Goal: Task Accomplishment & Management: Complete application form

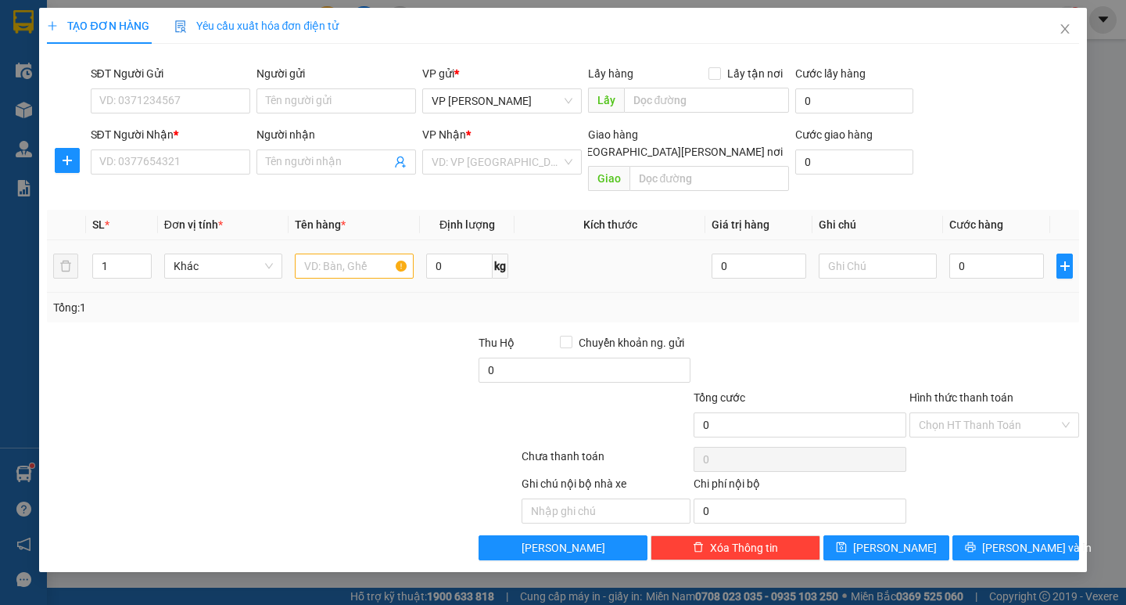
click at [177, 218] on span "Đơn vị tính *" at bounding box center [193, 224] width 59 height 13
click at [178, 161] on input "SĐT Người Nhận *" at bounding box center [171, 161] width 160 height 25
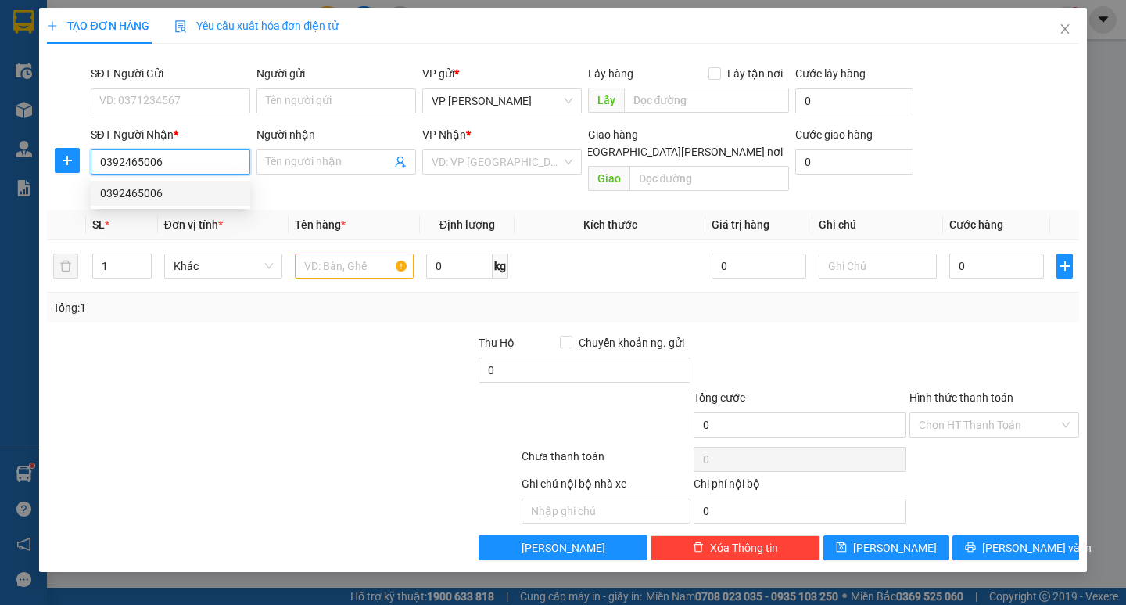
click at [113, 192] on div "0392465006" at bounding box center [170, 193] width 141 height 17
type input "0392465006"
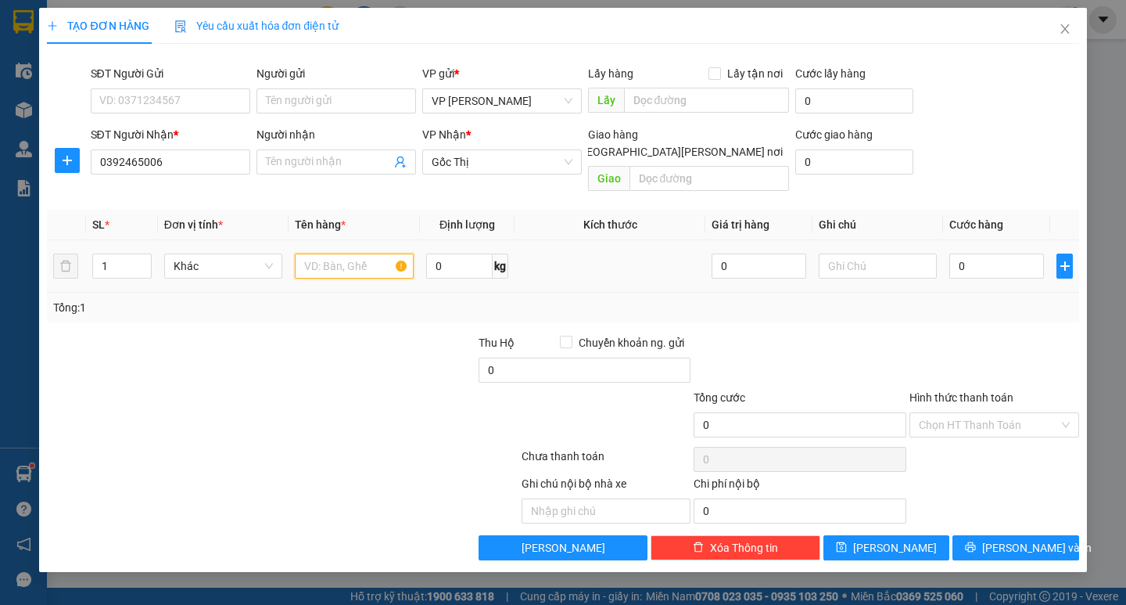
click at [327, 259] on input "text" at bounding box center [354, 265] width 118 height 25
click at [336, 253] on input "text" at bounding box center [354, 265] width 118 height 25
type input "boc nau"
click at [956, 253] on input "0" at bounding box center [997, 265] width 95 height 25
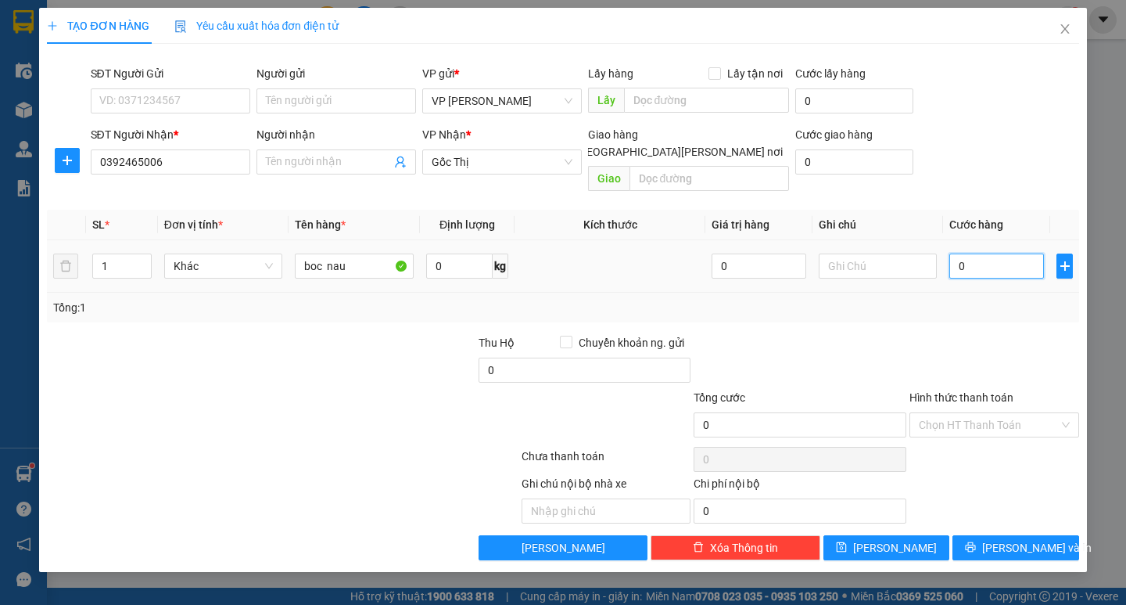
type input "40"
type input "40.000"
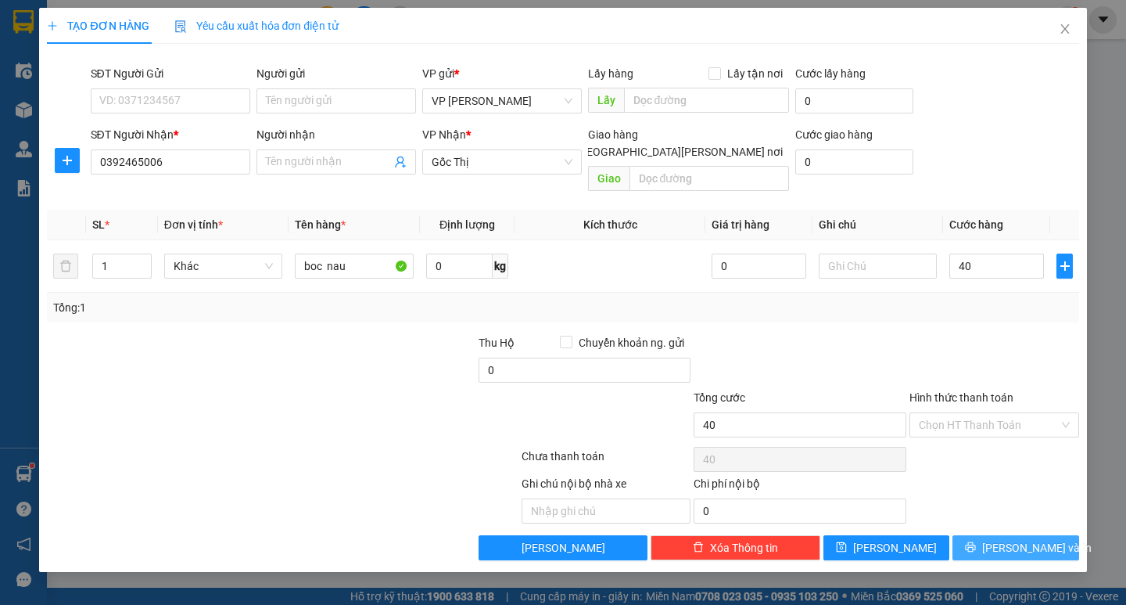
type input "40.000"
click at [1023, 539] on span "[PERSON_NAME] và In" at bounding box center [1037, 547] width 110 height 17
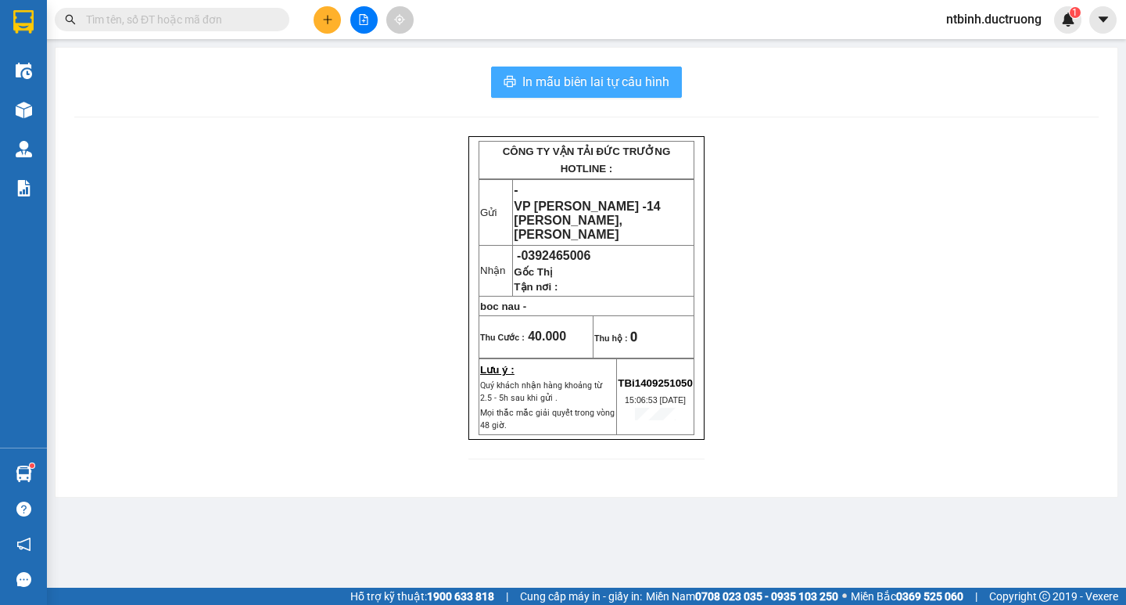
click at [609, 77] on span "In mẫu biên lai tự cấu hình" at bounding box center [595, 82] width 147 height 20
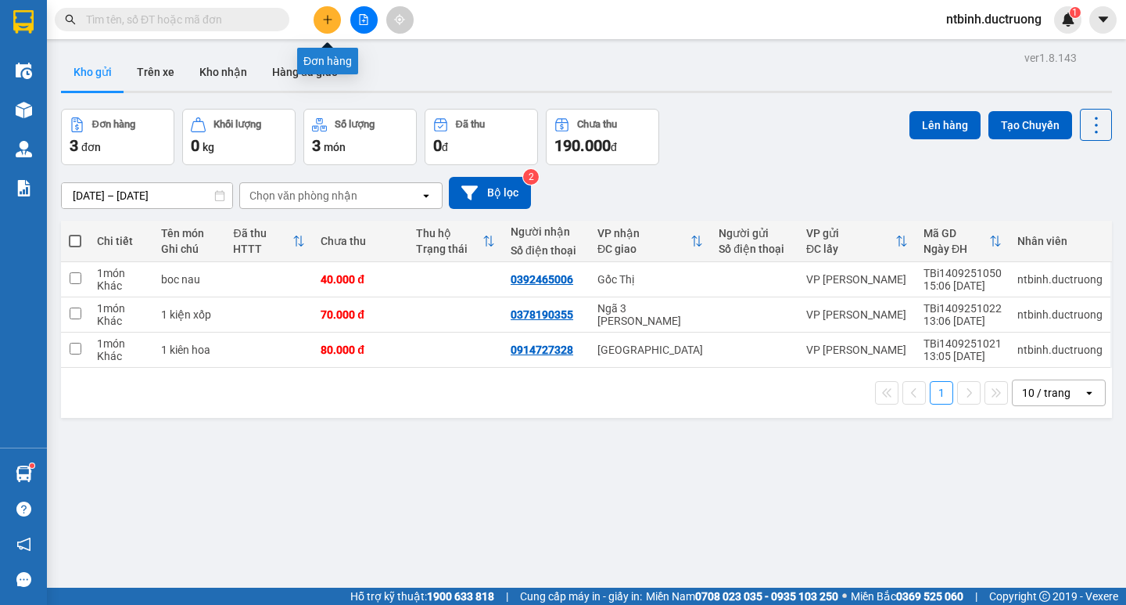
click at [329, 24] on icon "plus" at bounding box center [327, 19] width 11 height 11
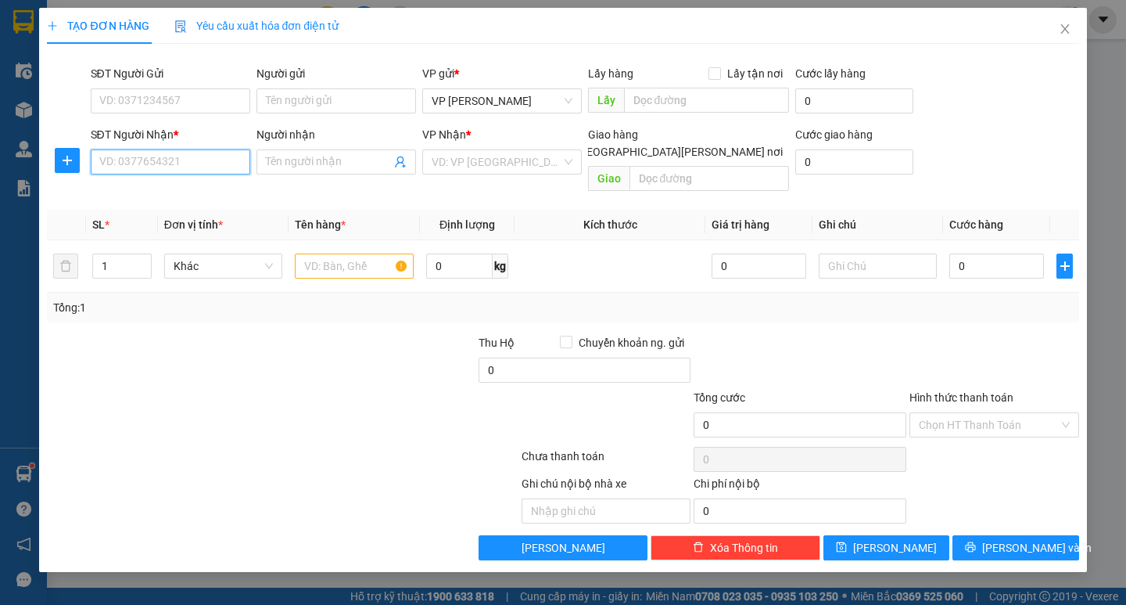
click at [138, 163] on input "SĐT Người Nhận *" at bounding box center [171, 161] width 160 height 25
type input "0936671030"
click at [511, 164] on input "search" at bounding box center [497, 161] width 130 height 23
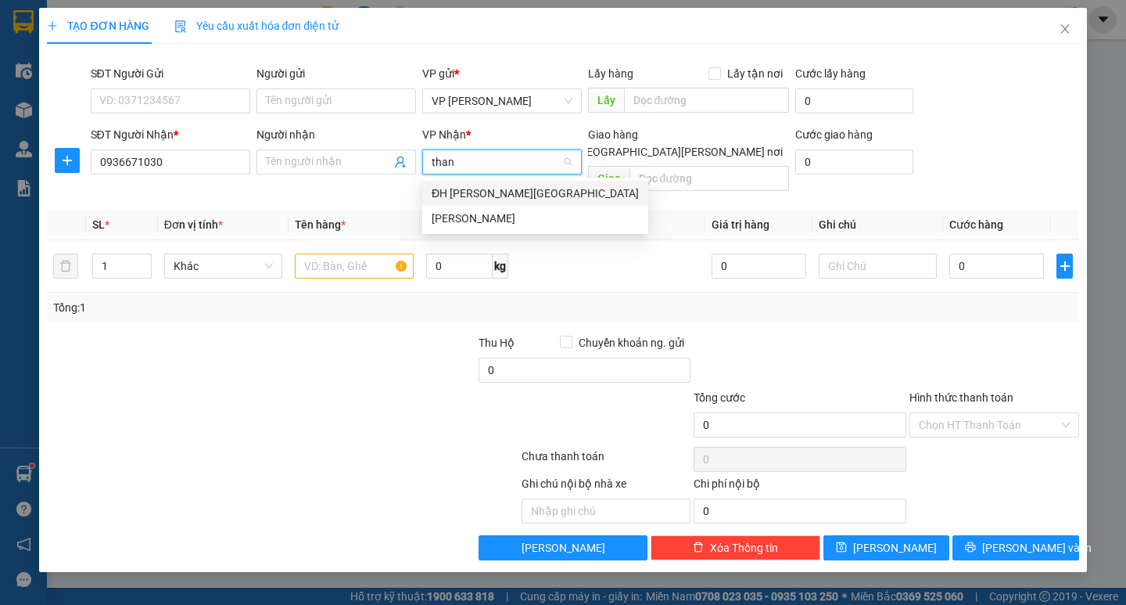
type input "thanh"
click at [488, 218] on div "[PERSON_NAME]" at bounding box center [535, 218] width 207 height 17
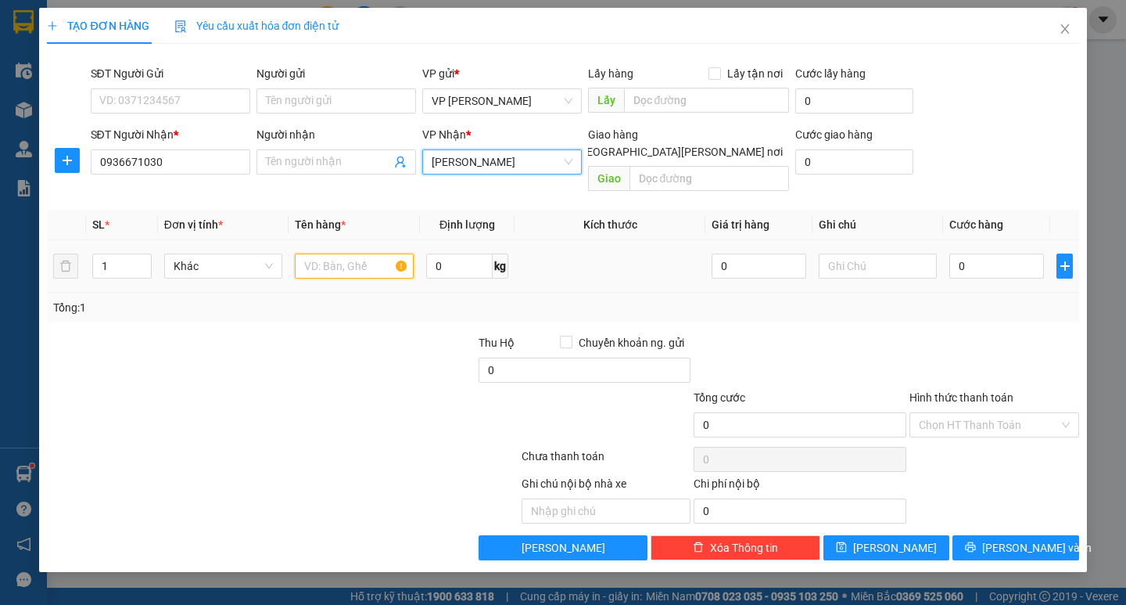
click at [360, 253] on input "text" at bounding box center [354, 265] width 118 height 25
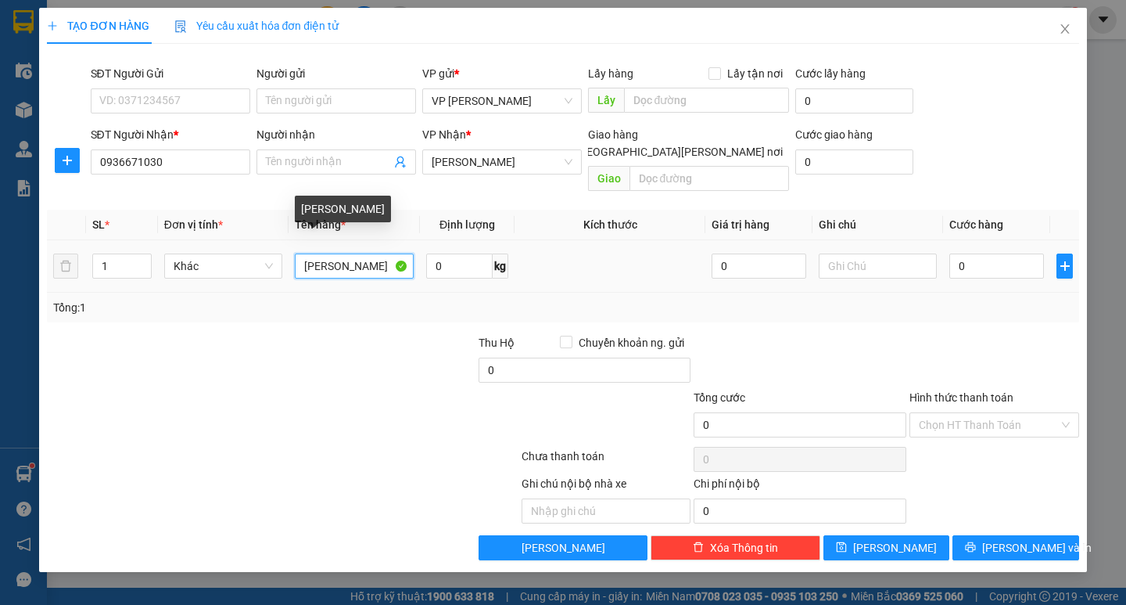
click at [304, 253] on input "[PERSON_NAME]" at bounding box center [354, 265] width 118 height 25
click at [310, 253] on input "c [PERSON_NAME]" at bounding box center [354, 265] width 118 height 25
click at [307, 253] on input "[PERSON_NAME]" at bounding box center [354, 265] width 118 height 25
type input "caton nho"
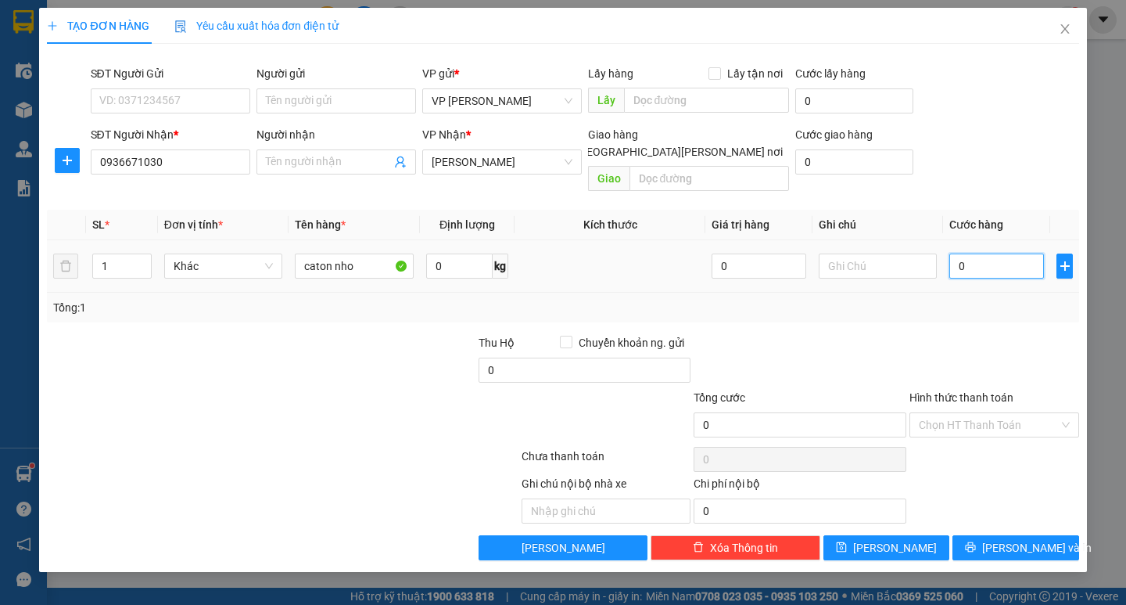
click at [968, 253] on input "0" at bounding box center [997, 265] width 95 height 25
type input "4"
type input "40"
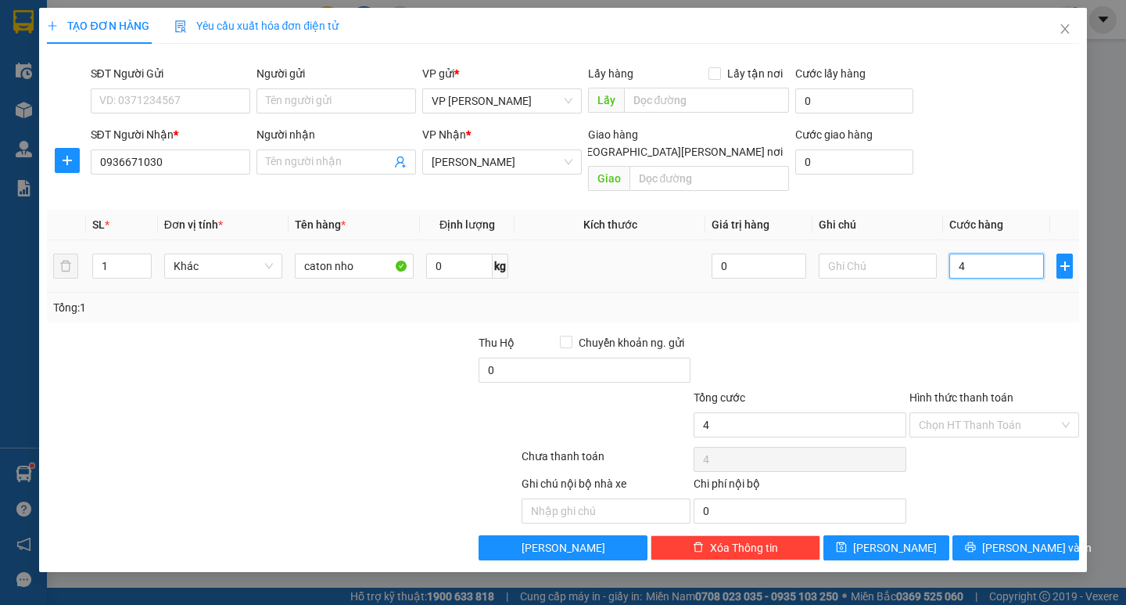
type input "40"
type input "40.000"
click at [990, 413] on input "Hình thức thanh toán" at bounding box center [989, 424] width 140 height 23
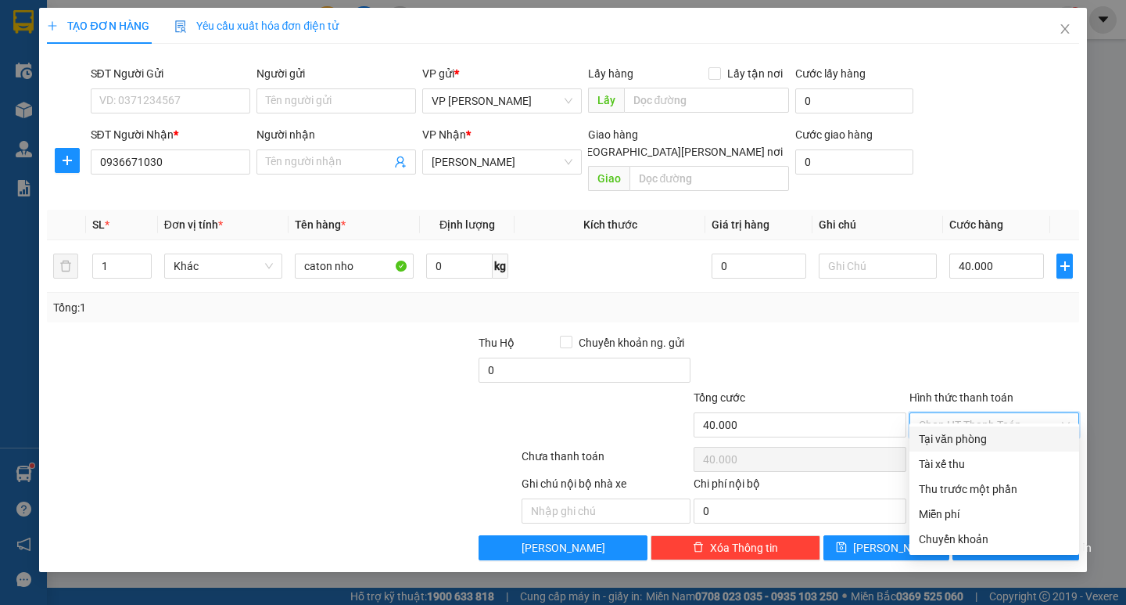
click at [959, 436] on div "Tại văn phòng" at bounding box center [994, 438] width 151 height 17
type input "0"
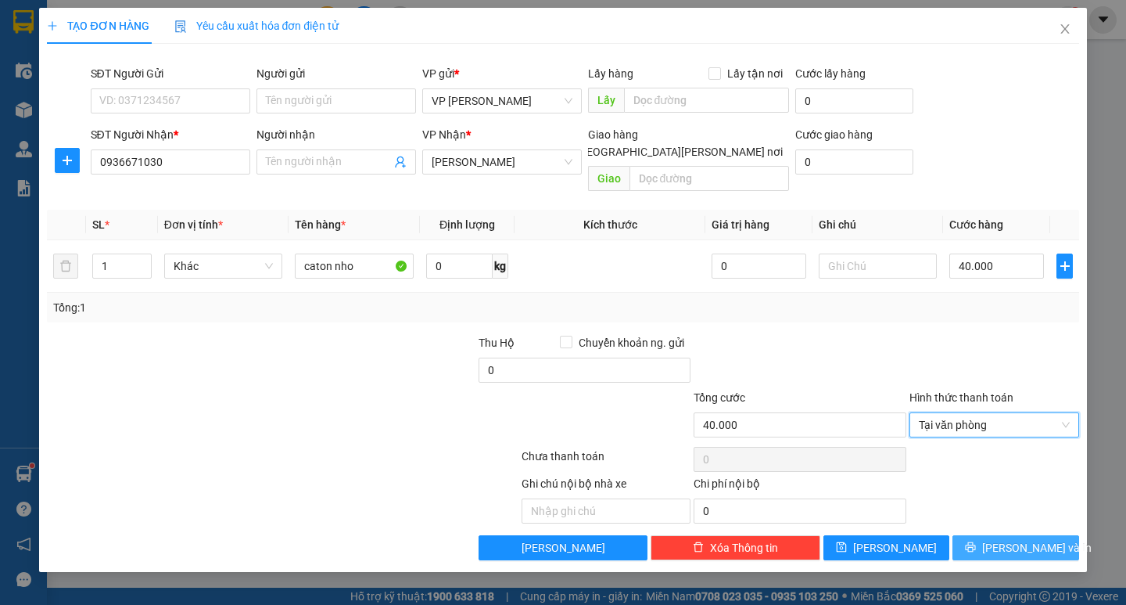
click at [997, 535] on button "[PERSON_NAME] và In" at bounding box center [1016, 547] width 126 height 25
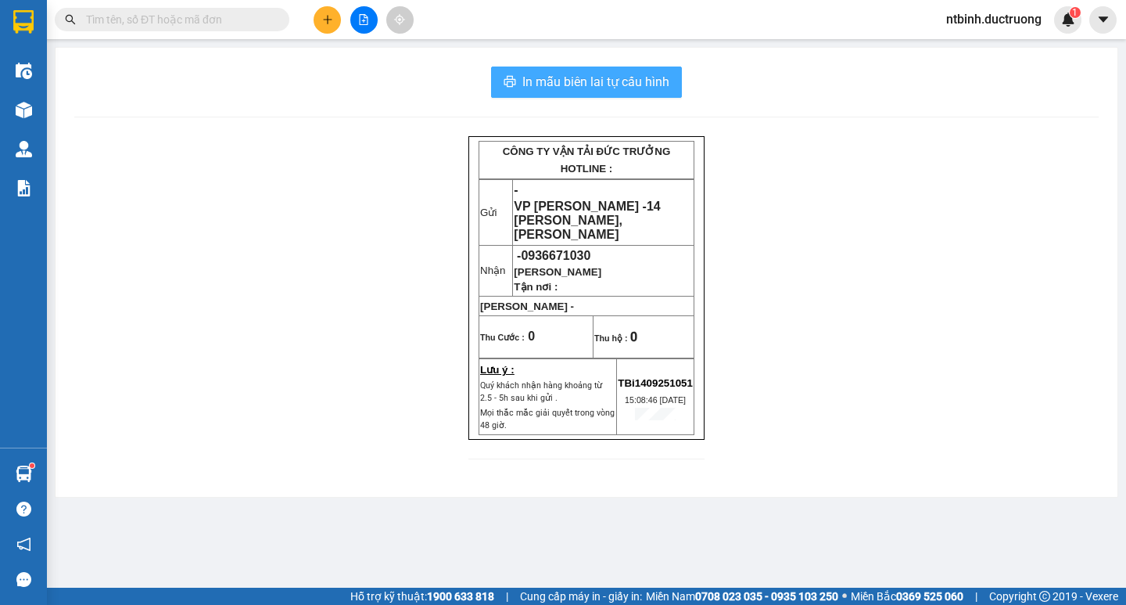
click at [544, 84] on span "In mẫu biên lai tự cấu hình" at bounding box center [595, 82] width 147 height 20
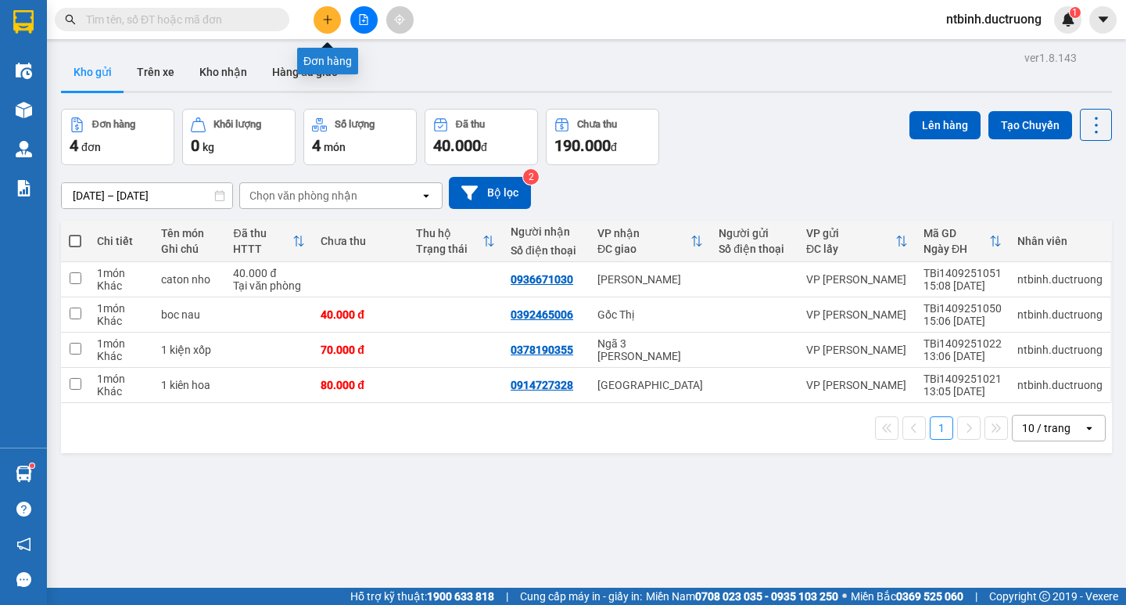
click at [325, 17] on icon "plus" at bounding box center [327, 19] width 11 height 11
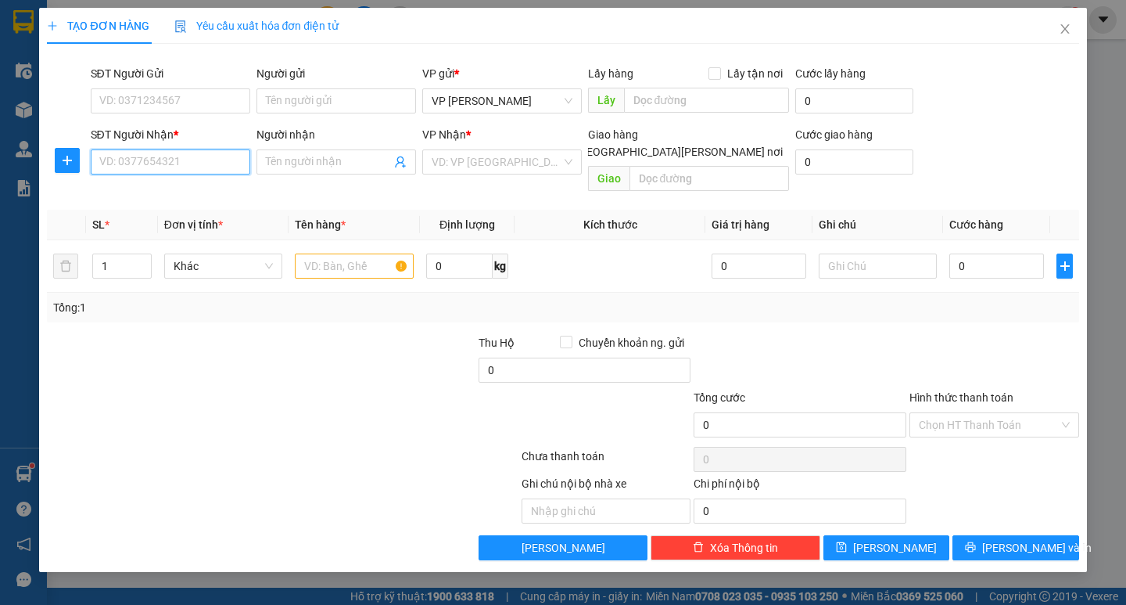
click at [162, 171] on input "SĐT Người Nhận *" at bounding box center [171, 161] width 160 height 25
click at [158, 190] on div "0976384494 - [PERSON_NAME]" at bounding box center [177, 193] width 154 height 17
type input "0976384494"
type input "thụy bình"
type input "0976384494"
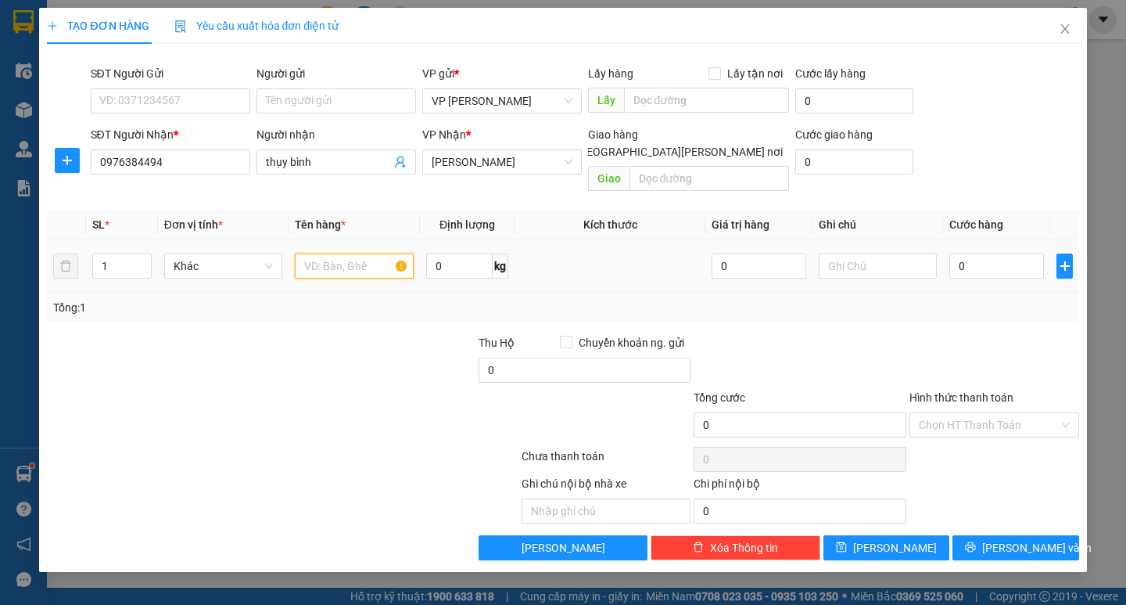
click at [368, 253] on input "text" at bounding box center [354, 265] width 118 height 25
type input "xop"
click at [973, 253] on input "0" at bounding box center [997, 265] width 95 height 25
click at [953, 253] on input "0" at bounding box center [997, 265] width 95 height 25
type input "60"
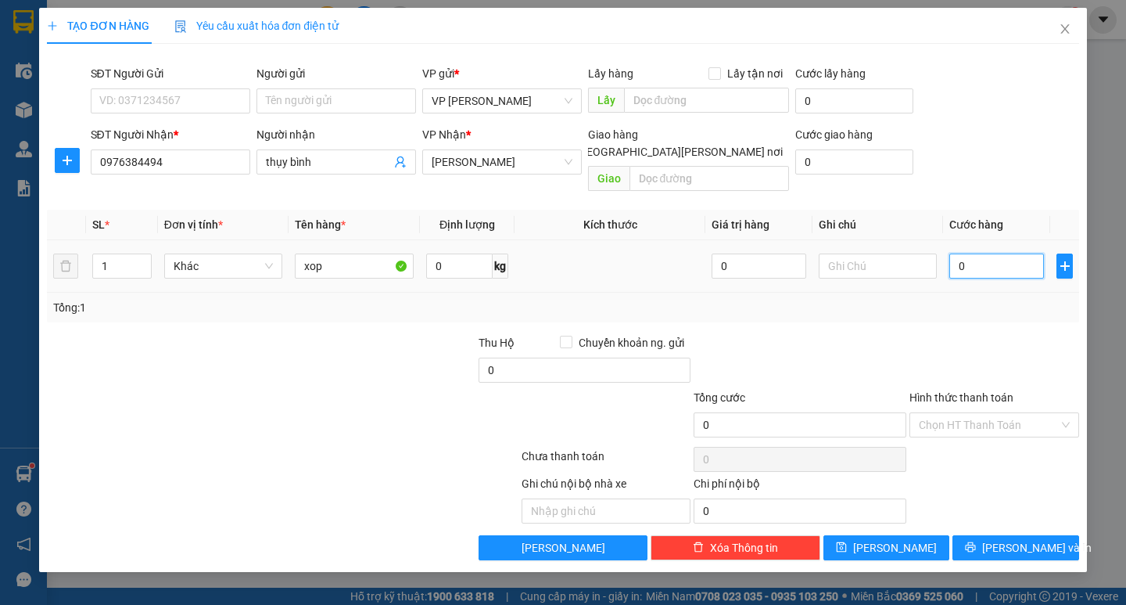
type input "60"
type input "60.000"
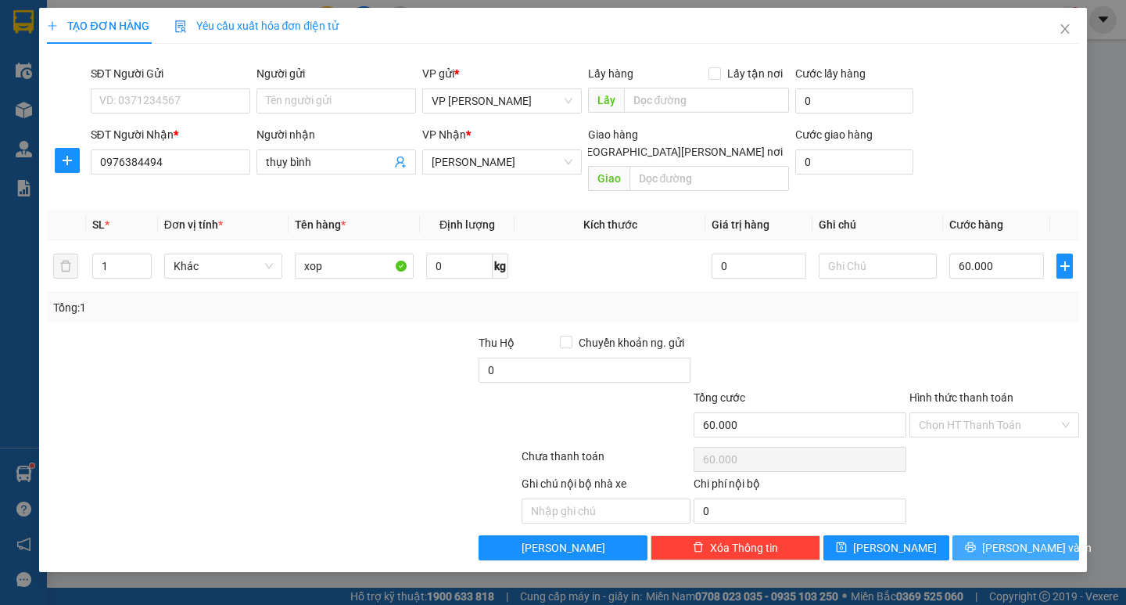
click at [1026, 539] on span "[PERSON_NAME] và In" at bounding box center [1037, 547] width 110 height 17
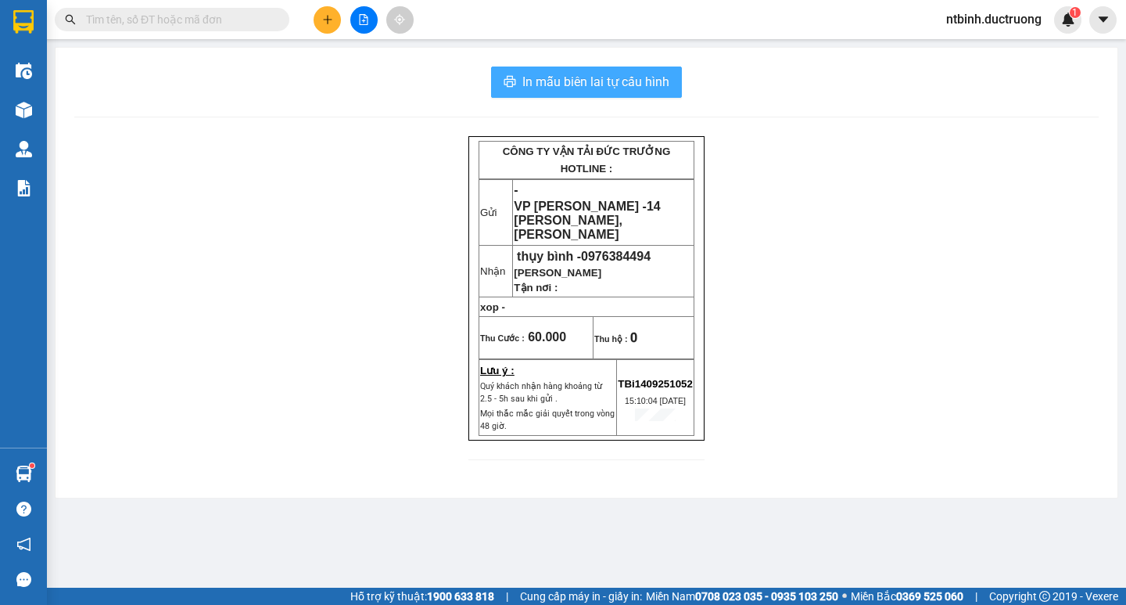
click at [636, 86] on span "In mẫu biên lai tự cấu hình" at bounding box center [595, 82] width 147 height 20
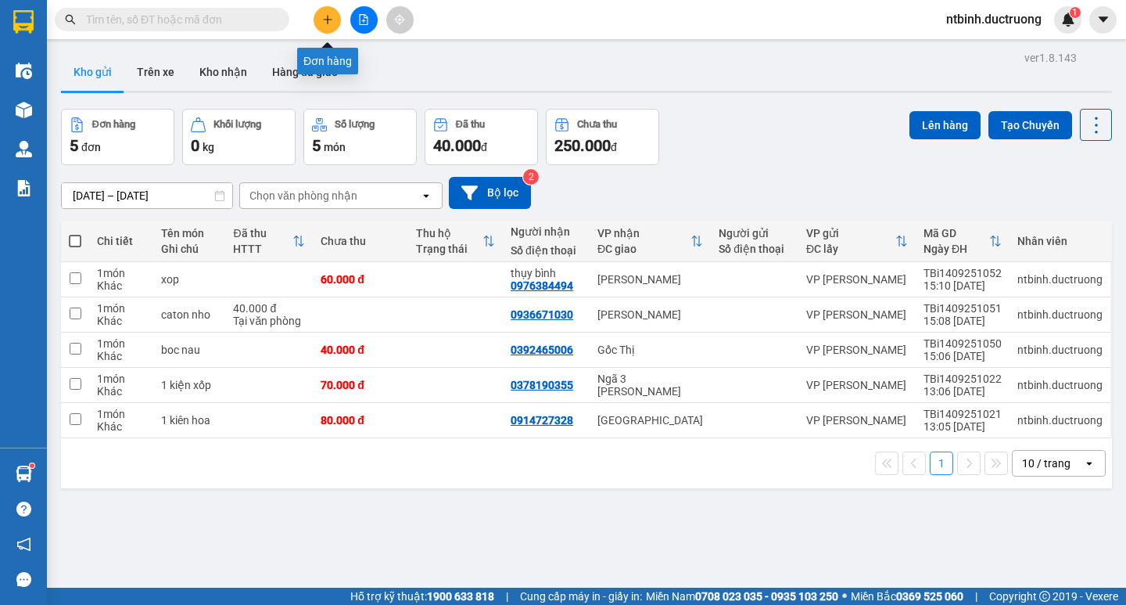
click at [334, 20] on button at bounding box center [327, 19] width 27 height 27
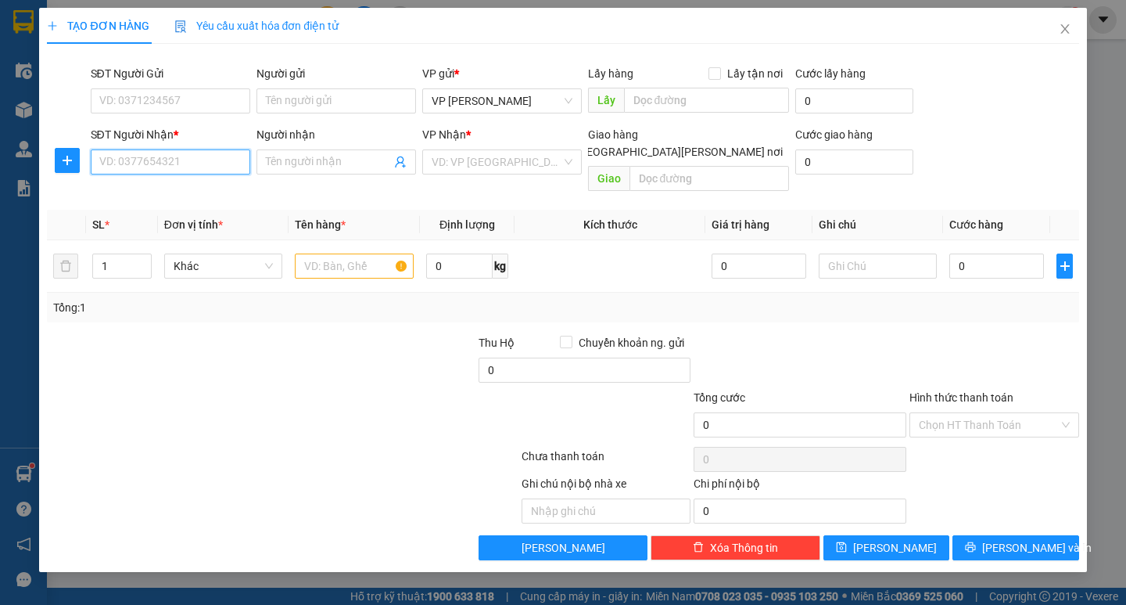
click at [238, 160] on input "SĐT Người Nhận *" at bounding box center [171, 161] width 160 height 25
click at [143, 153] on input "SĐT Người Nhận *" at bounding box center [171, 161] width 160 height 25
type input "0852291499"
click at [483, 163] on input "search" at bounding box center [497, 161] width 130 height 23
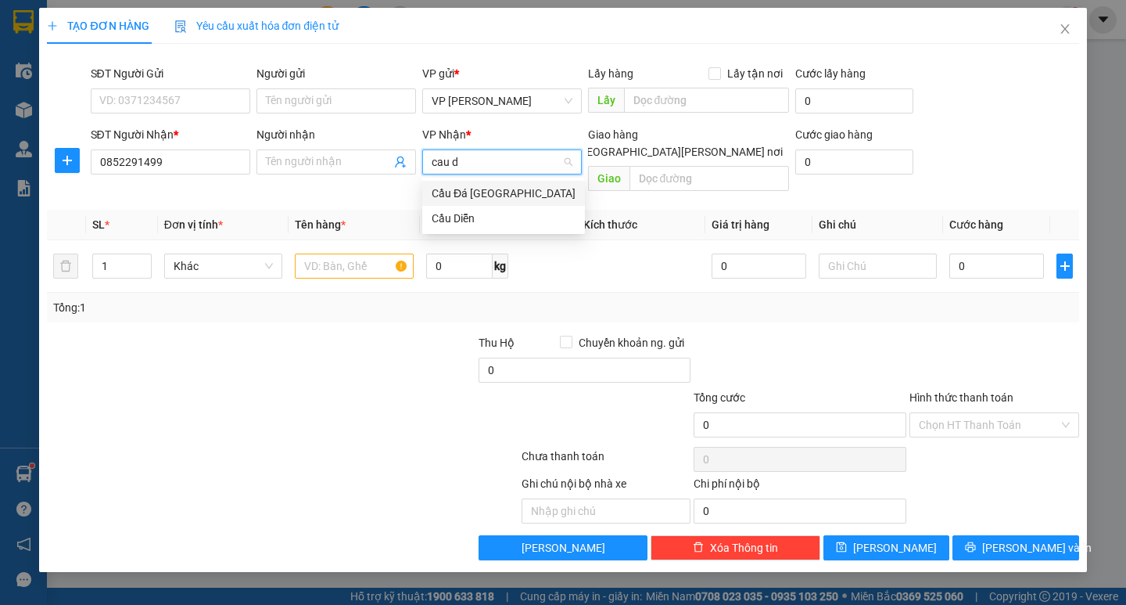
type input "cau da"
click at [474, 189] on div "Cầu Đá [GEOGRAPHIC_DATA]" at bounding box center [504, 193] width 144 height 17
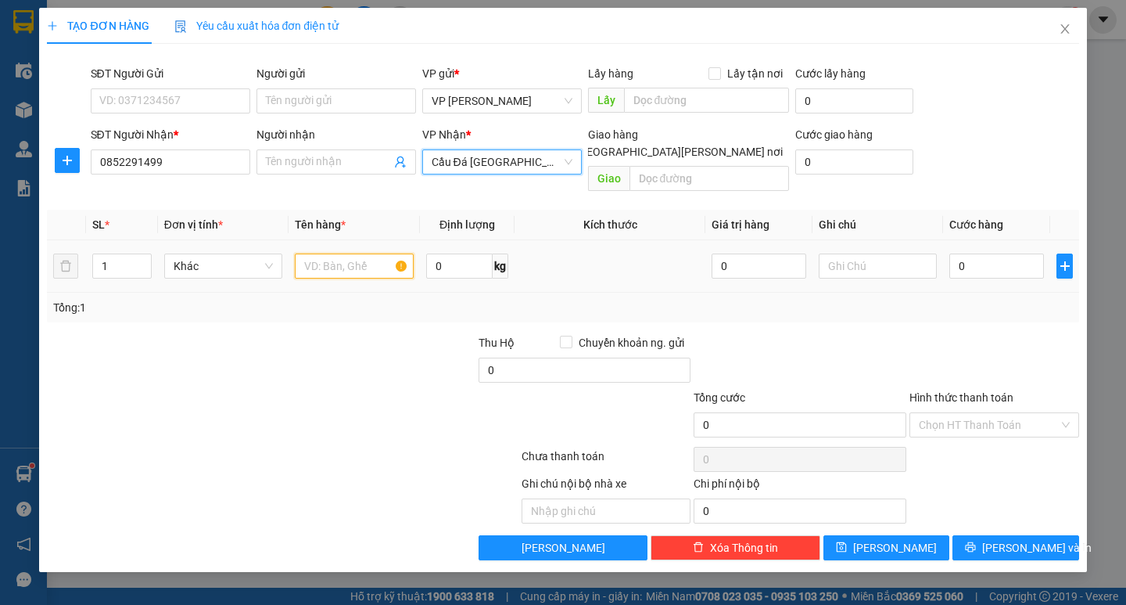
click at [355, 253] on input "text" at bounding box center [354, 265] width 118 height 25
type input "boc rem dai"
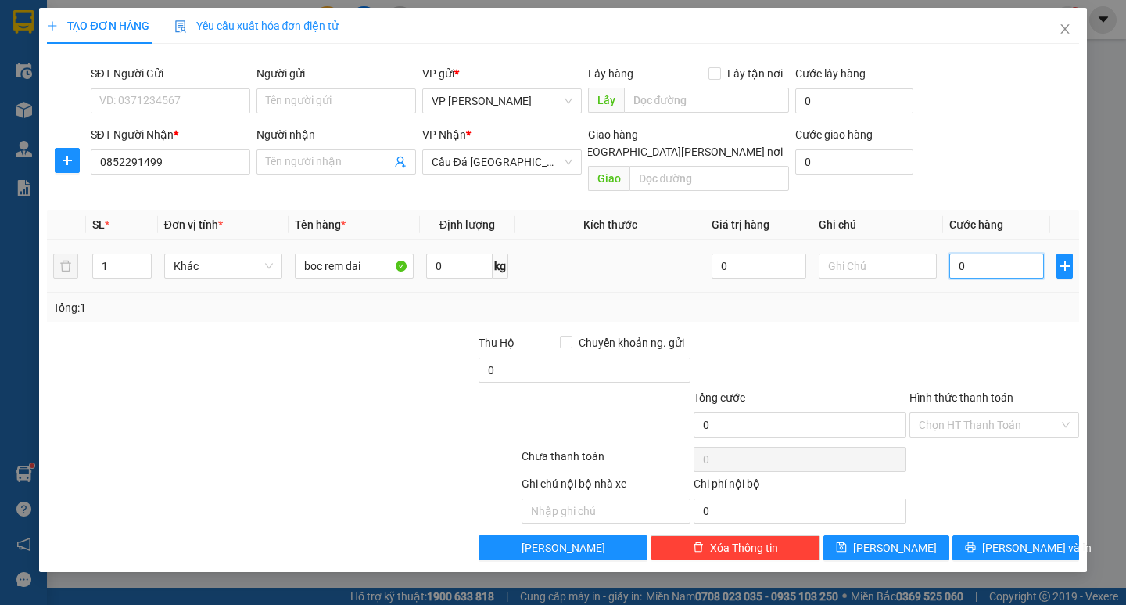
click at [961, 255] on input "0" at bounding box center [997, 265] width 95 height 25
click at [958, 253] on input "0" at bounding box center [997, 265] width 95 height 25
type input "70"
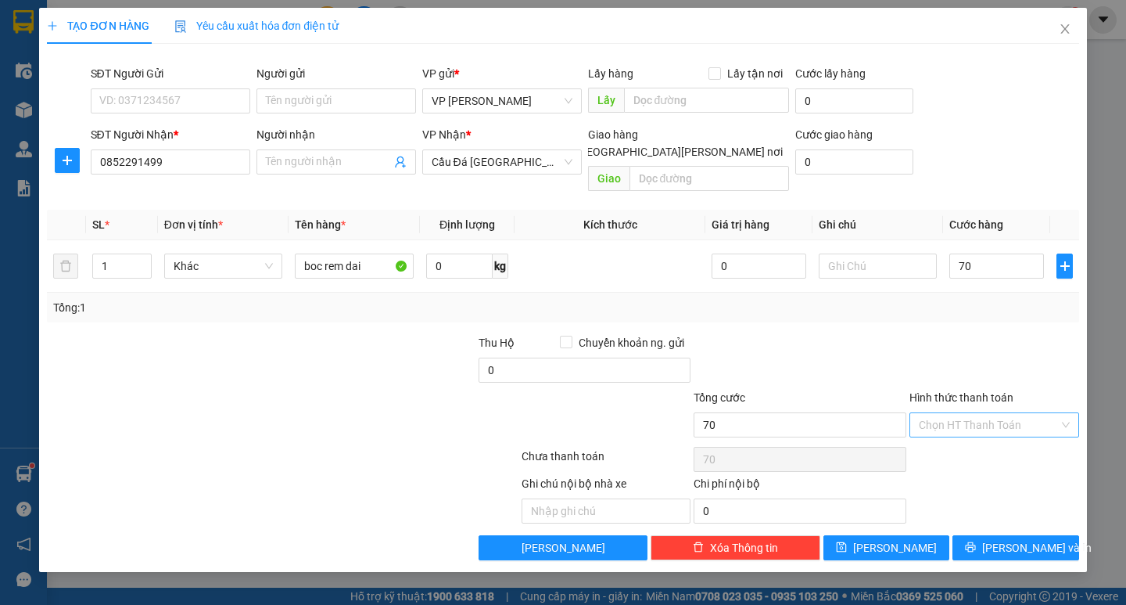
type input "70.000"
click at [1014, 413] on input "Hình thức thanh toán" at bounding box center [989, 424] width 140 height 23
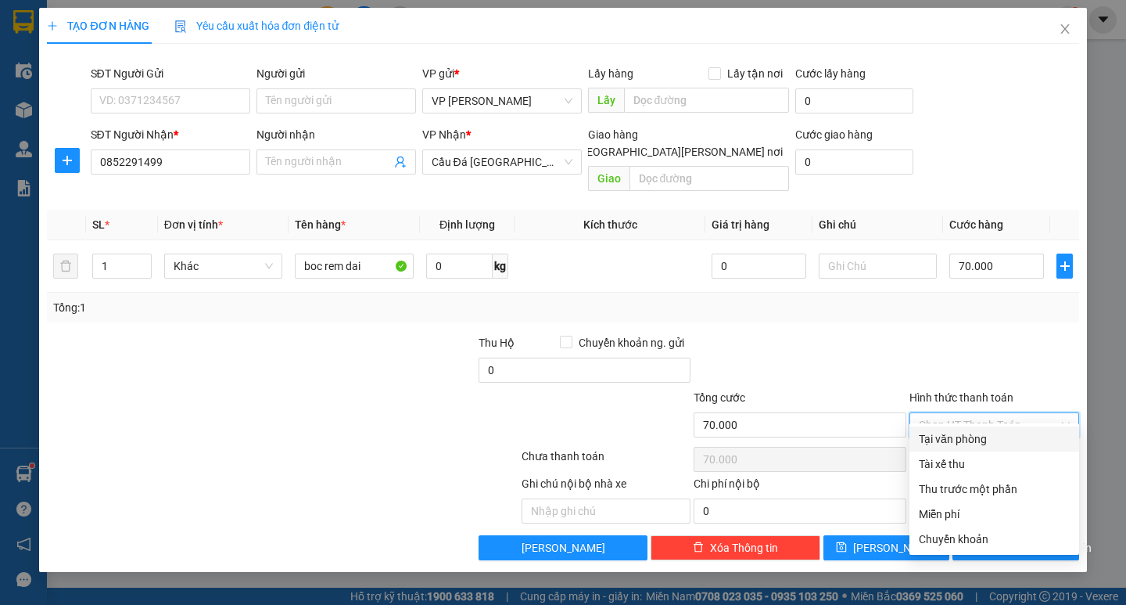
click at [975, 433] on div "Tại văn phòng" at bounding box center [994, 438] width 151 height 17
type input "0"
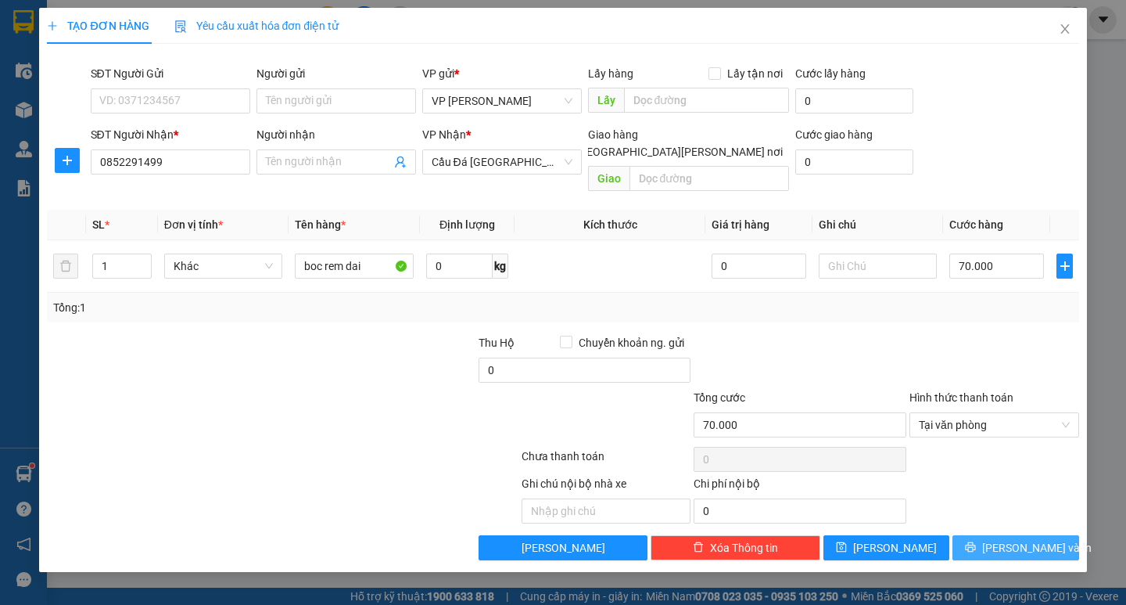
click at [1018, 539] on span "[PERSON_NAME] và In" at bounding box center [1037, 547] width 110 height 17
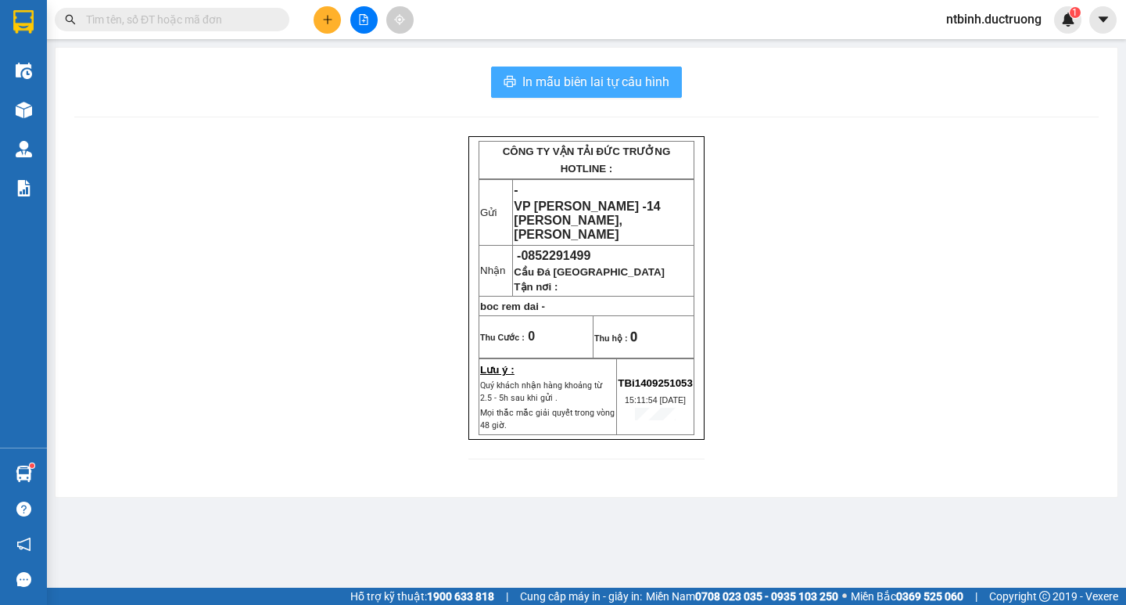
click at [623, 81] on span "In mẫu biên lai tự cấu hình" at bounding box center [595, 82] width 147 height 20
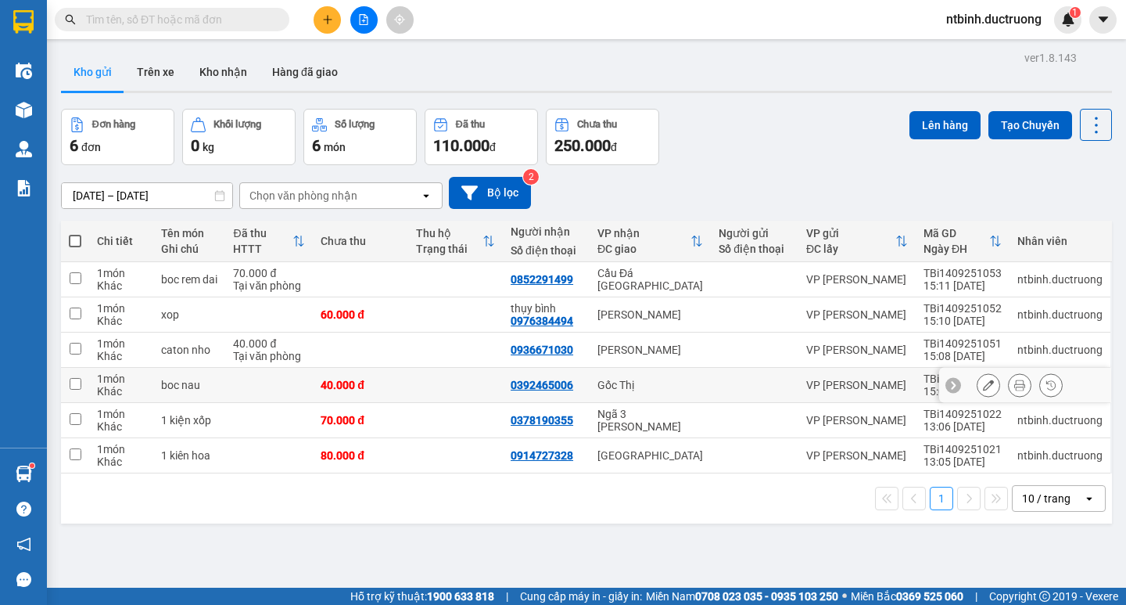
click at [77, 382] on input "checkbox" at bounding box center [76, 384] width 12 height 12
checkbox input "true"
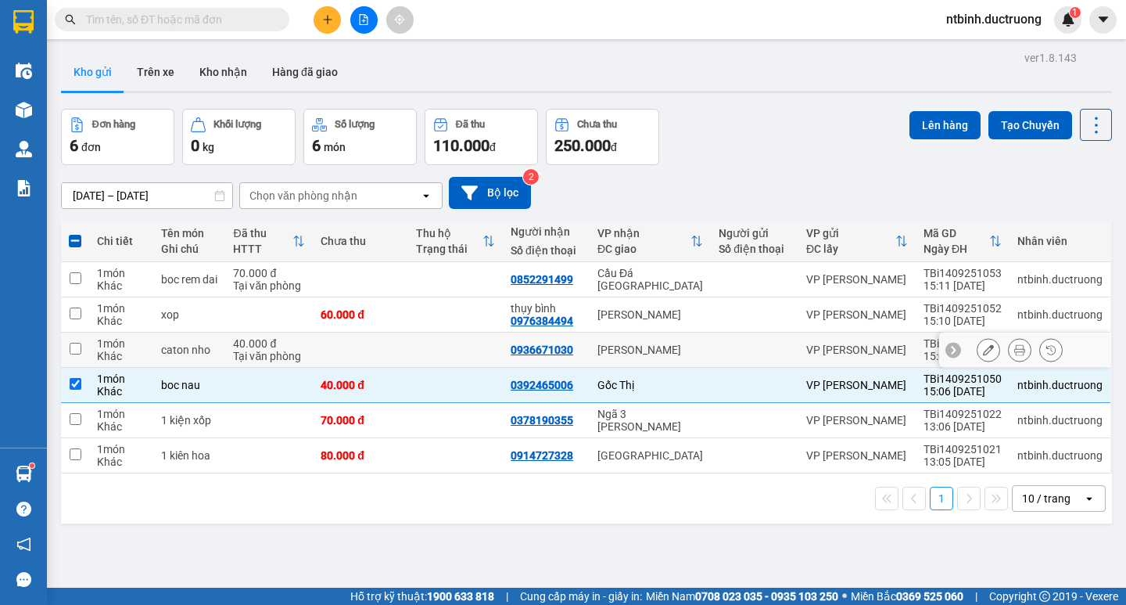
click at [77, 350] on input "checkbox" at bounding box center [76, 349] width 12 height 12
checkbox input "true"
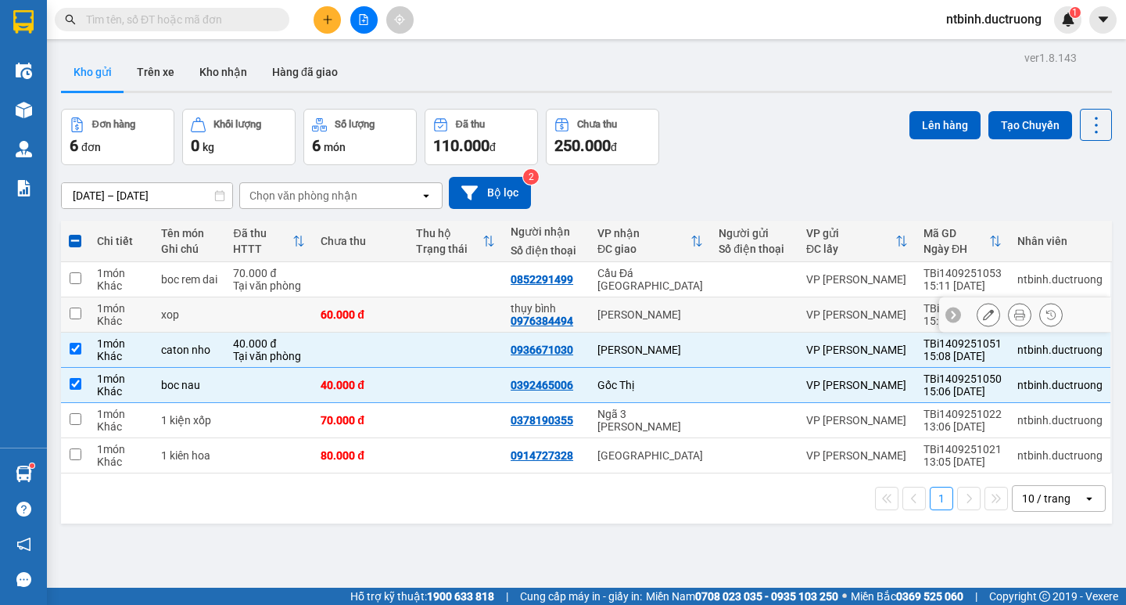
click at [70, 309] on input "checkbox" at bounding box center [76, 313] width 12 height 12
checkbox input "true"
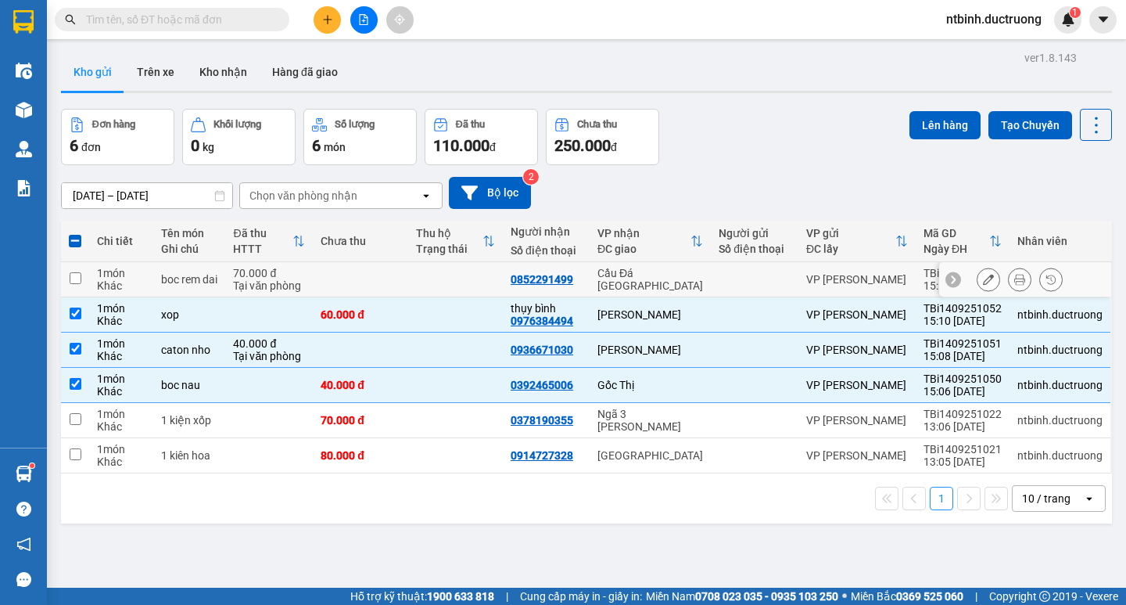
click at [73, 282] on input "checkbox" at bounding box center [76, 278] width 12 height 12
checkbox input "true"
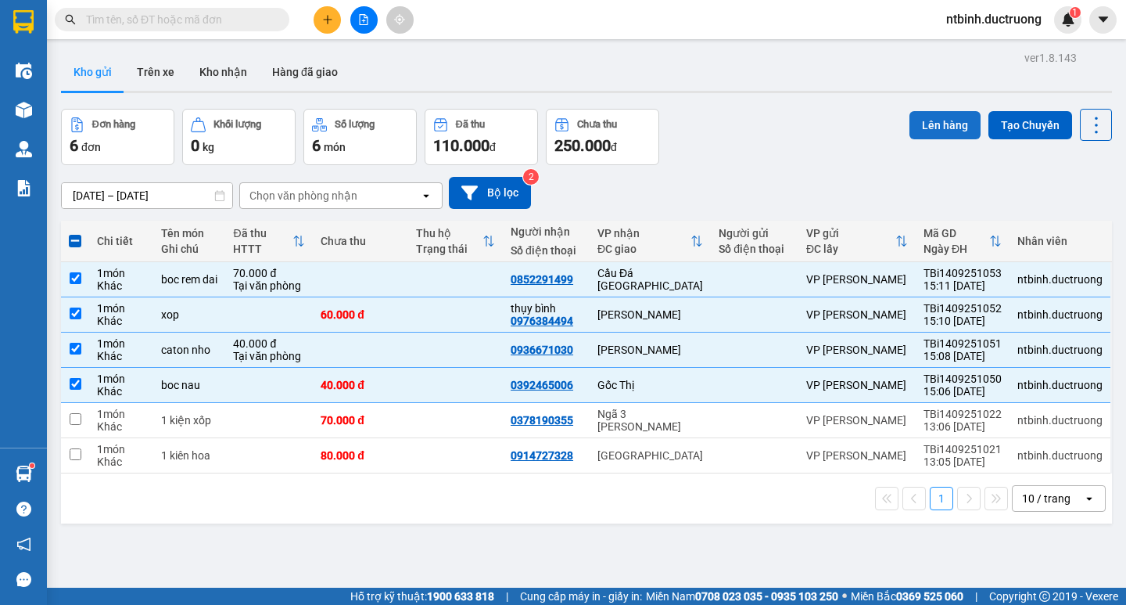
click at [926, 131] on button "Lên hàng" at bounding box center [945, 125] width 71 height 28
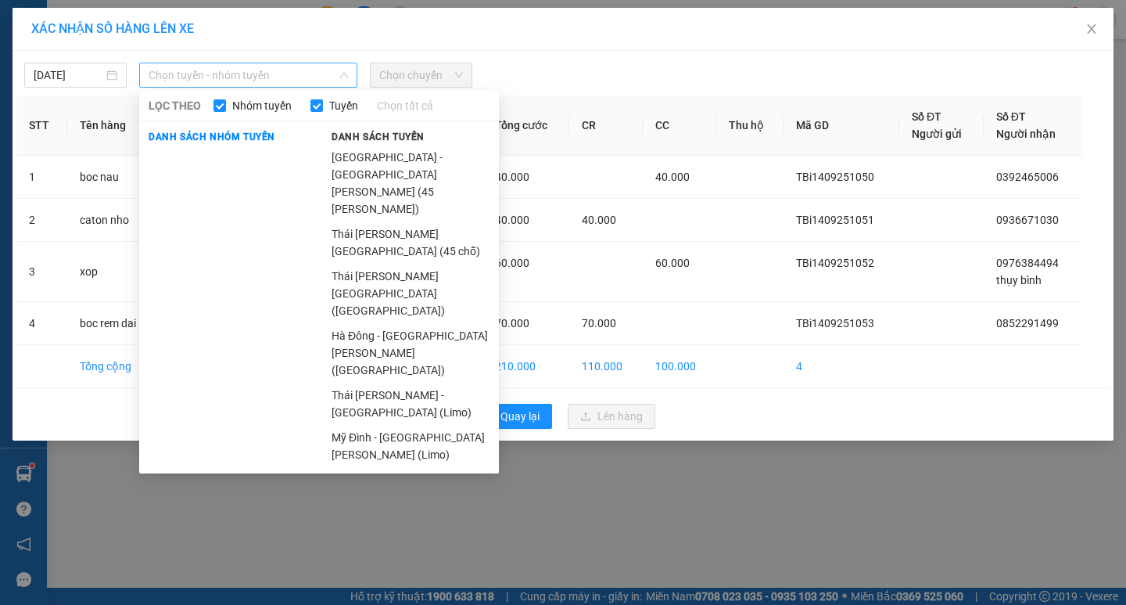
click at [322, 77] on span "Chọn tuyến - nhóm tuyến" at bounding box center [248, 74] width 199 height 23
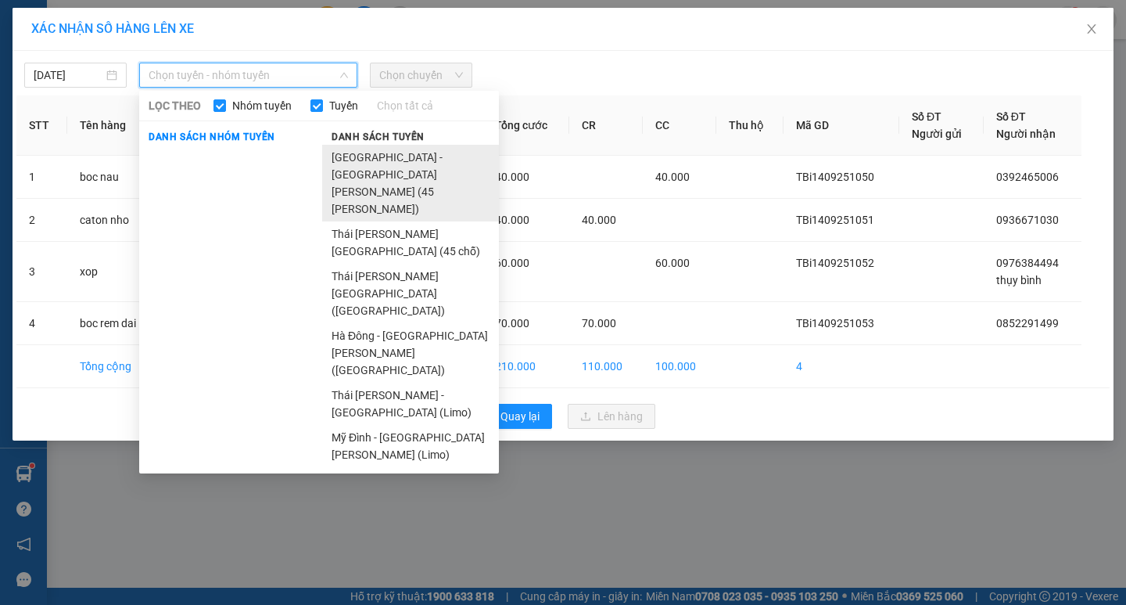
click at [390, 165] on li "[GEOGRAPHIC_DATA] - [GEOGRAPHIC_DATA][PERSON_NAME] (45 [PERSON_NAME])" at bounding box center [410, 183] width 177 height 77
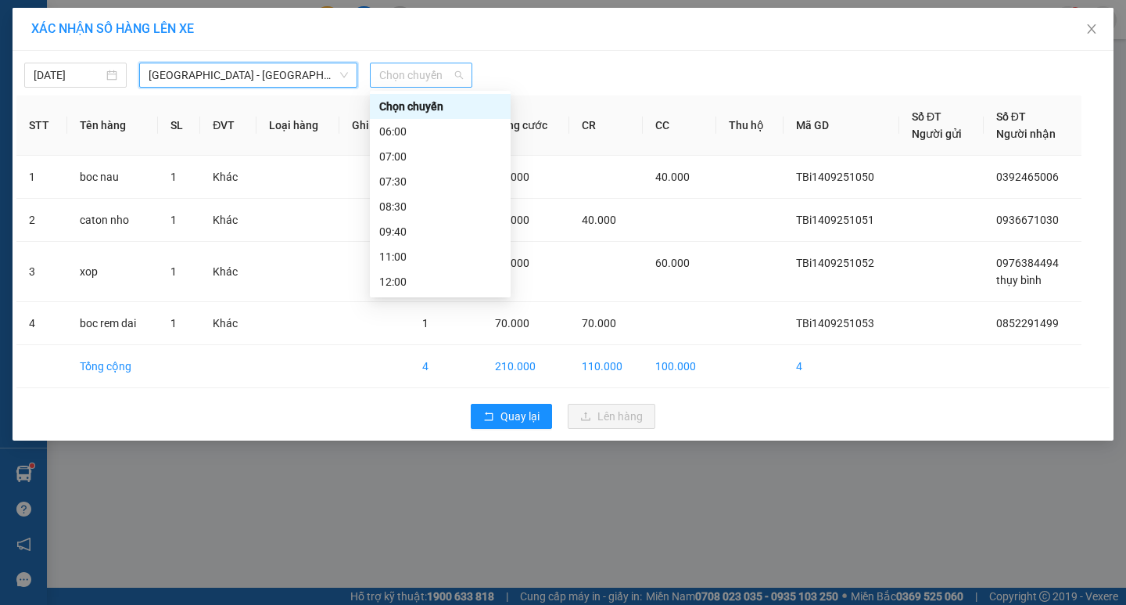
click at [456, 74] on span "Chọn chuyến" at bounding box center [421, 74] width 84 height 23
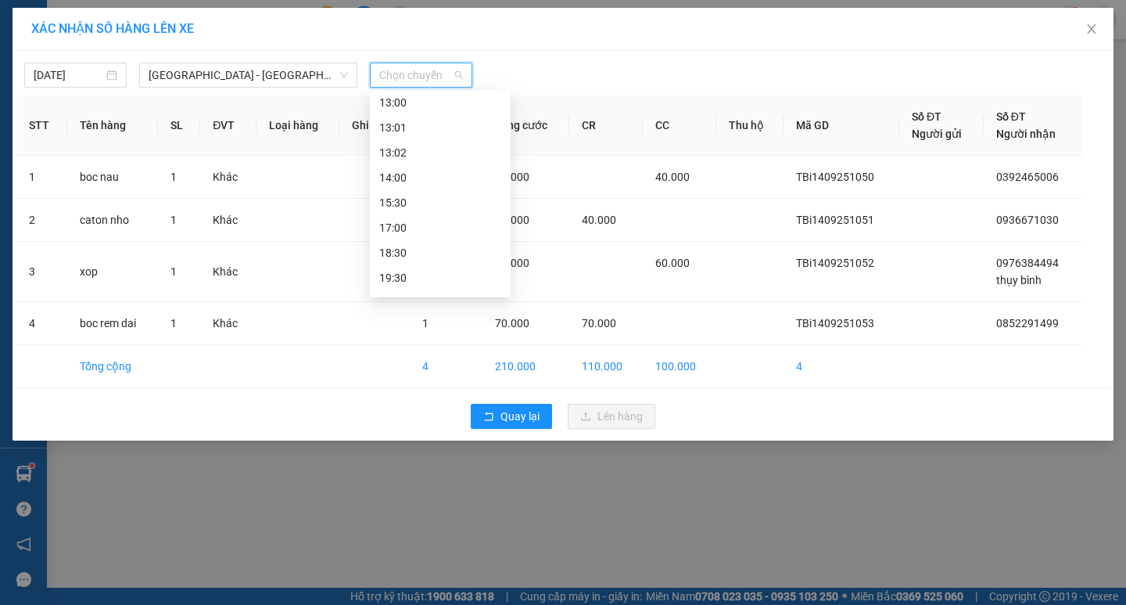
scroll to position [206, 0]
click at [409, 202] on div "15:30" at bounding box center [440, 200] width 122 height 17
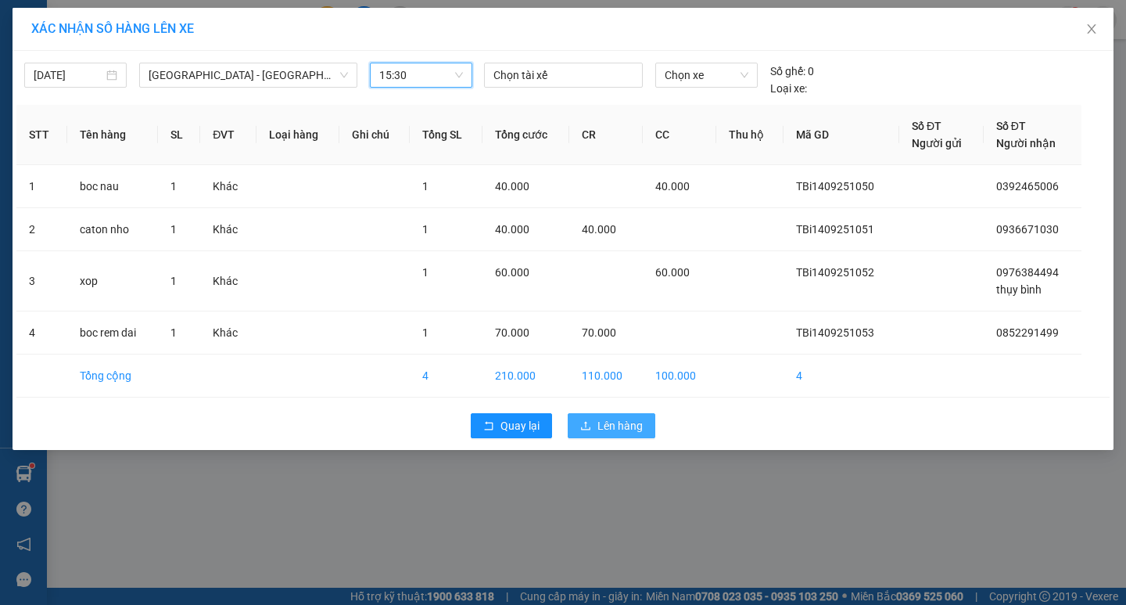
click at [591, 426] on icon "upload" at bounding box center [585, 425] width 11 height 11
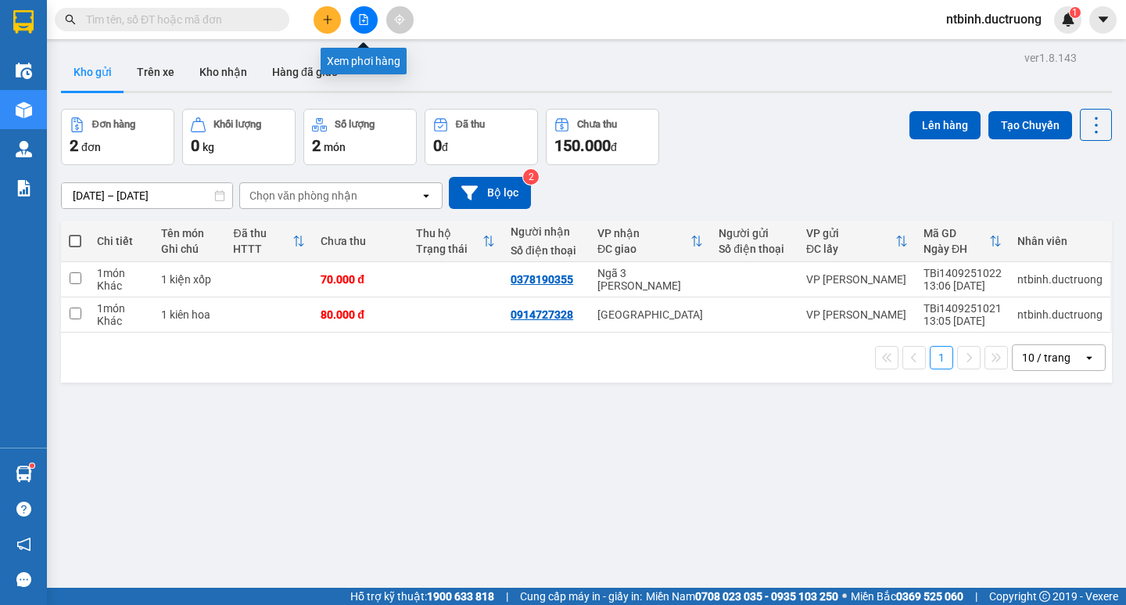
click at [352, 17] on button at bounding box center [363, 19] width 27 height 27
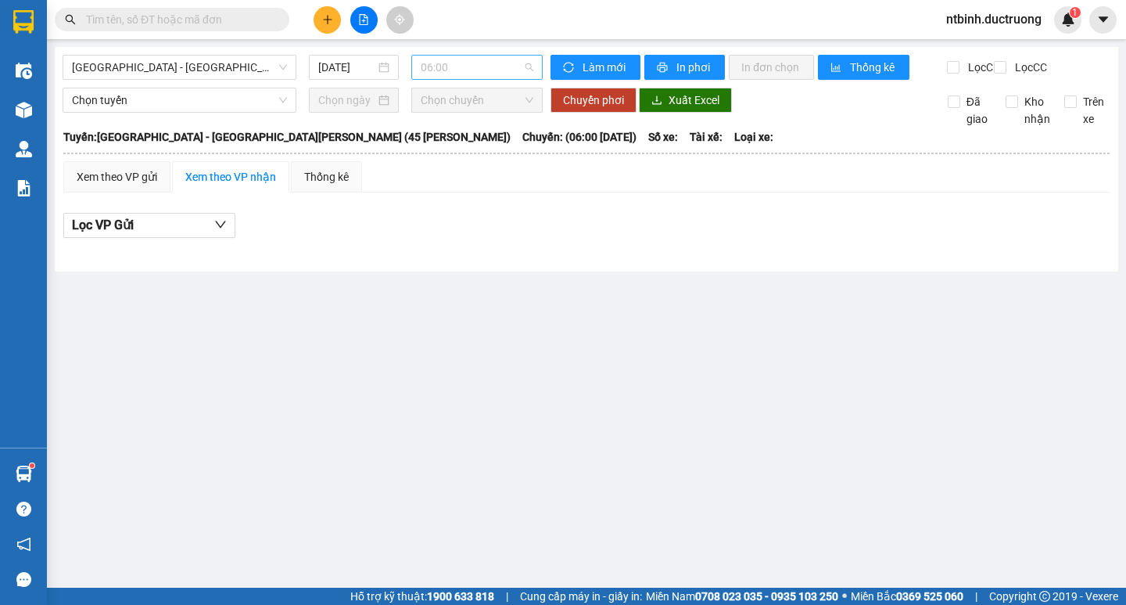
click at [530, 70] on span "06:00" at bounding box center [477, 67] width 113 height 23
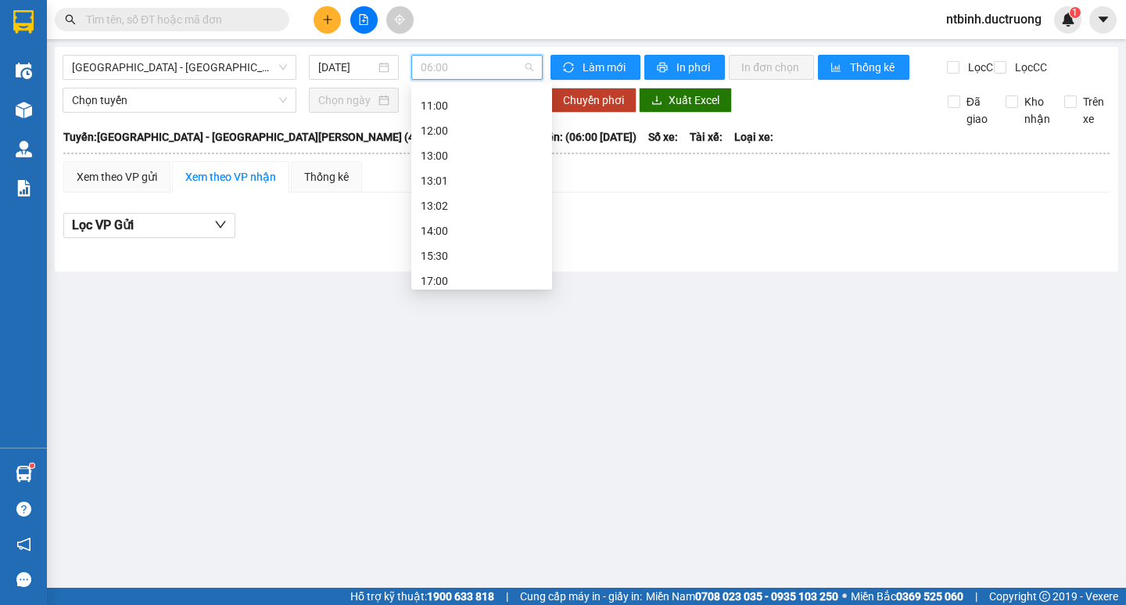
scroll to position [145, 0]
click at [450, 255] on div "15:30" at bounding box center [482, 254] width 122 height 17
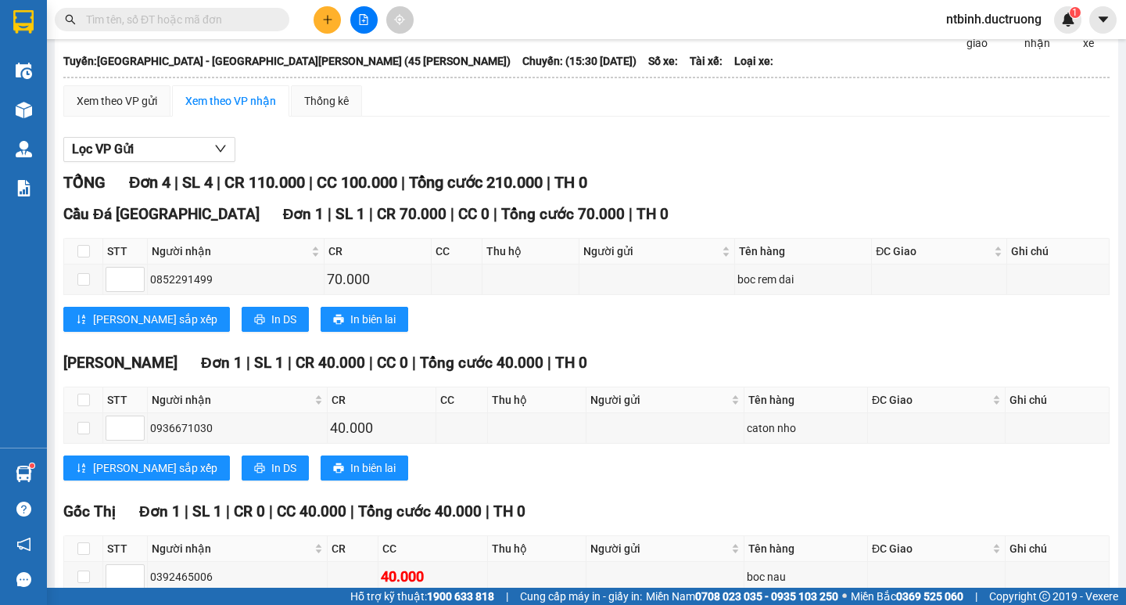
scroll to position [10, 0]
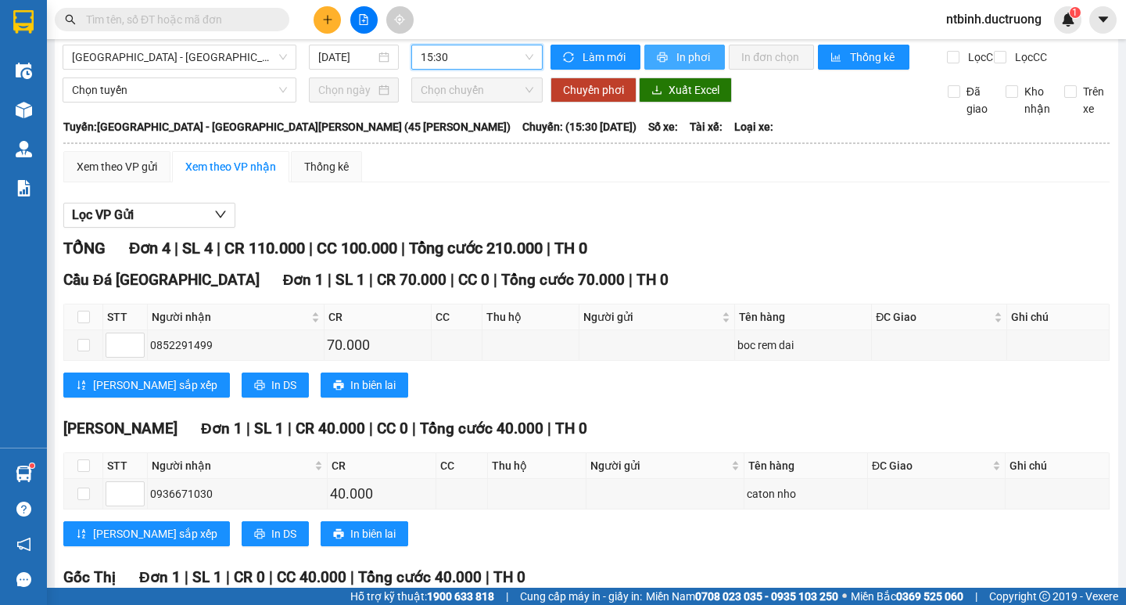
click at [681, 55] on span "In phơi" at bounding box center [695, 56] width 36 height 17
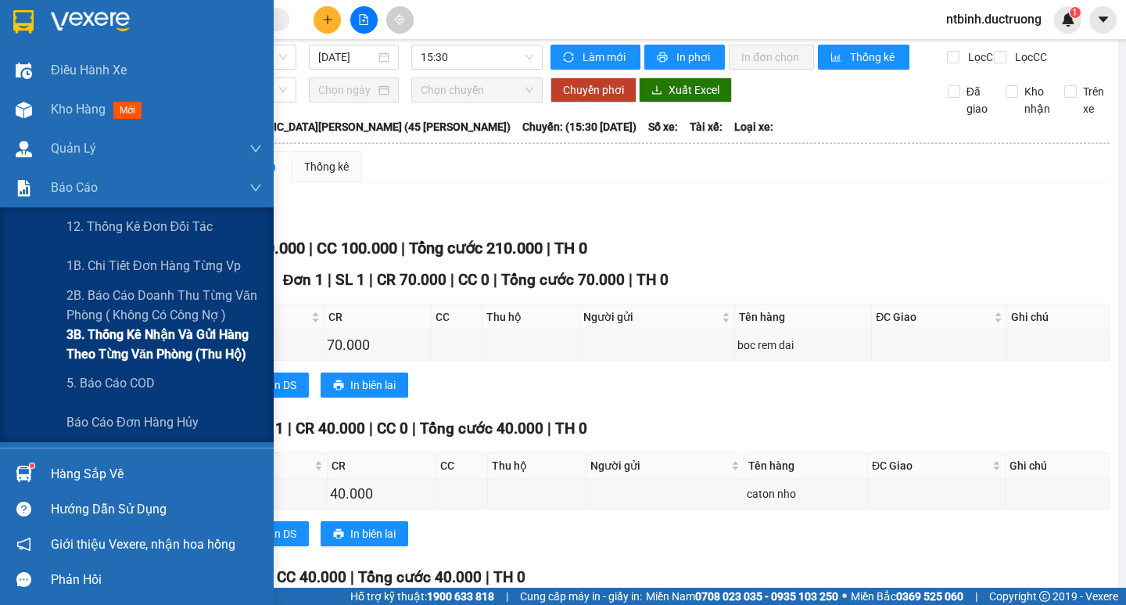
click at [110, 336] on span "3B. Thống kê nhận và gửi hàng theo từng văn phòng (thu hộ)" at bounding box center [164, 344] width 196 height 39
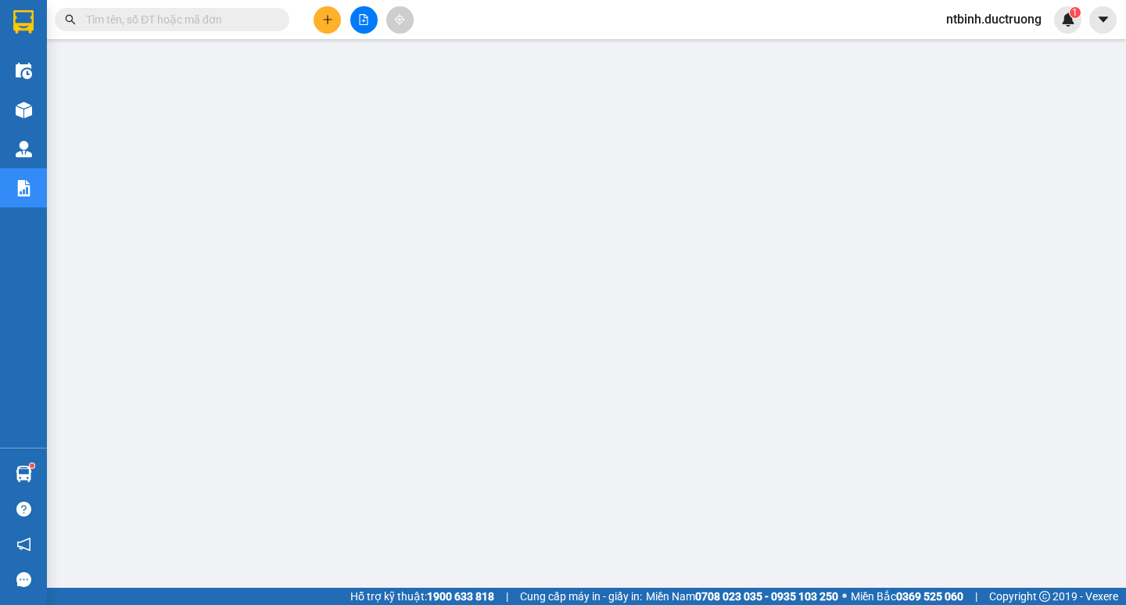
click at [232, 25] on input "text" at bounding box center [178, 19] width 185 height 17
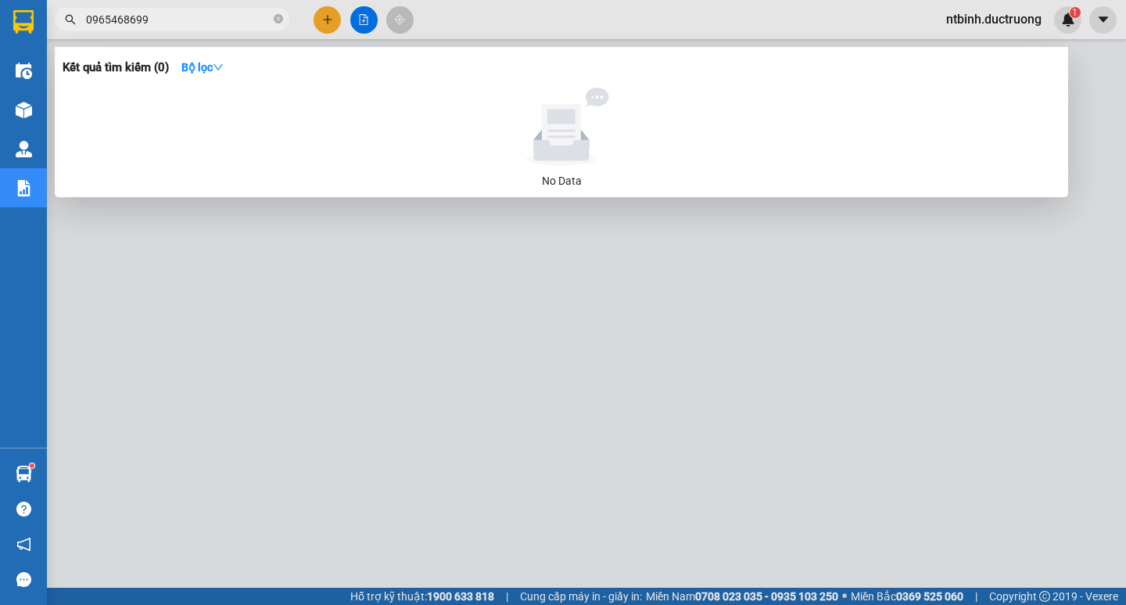
drag, startPoint x: 148, startPoint y: 17, endPoint x: 86, endPoint y: 17, distance: 61.8
click at [86, 17] on input "0965468699" at bounding box center [178, 19] width 185 height 17
type input "0965468699"
click at [336, 19] on div at bounding box center [563, 302] width 1126 height 605
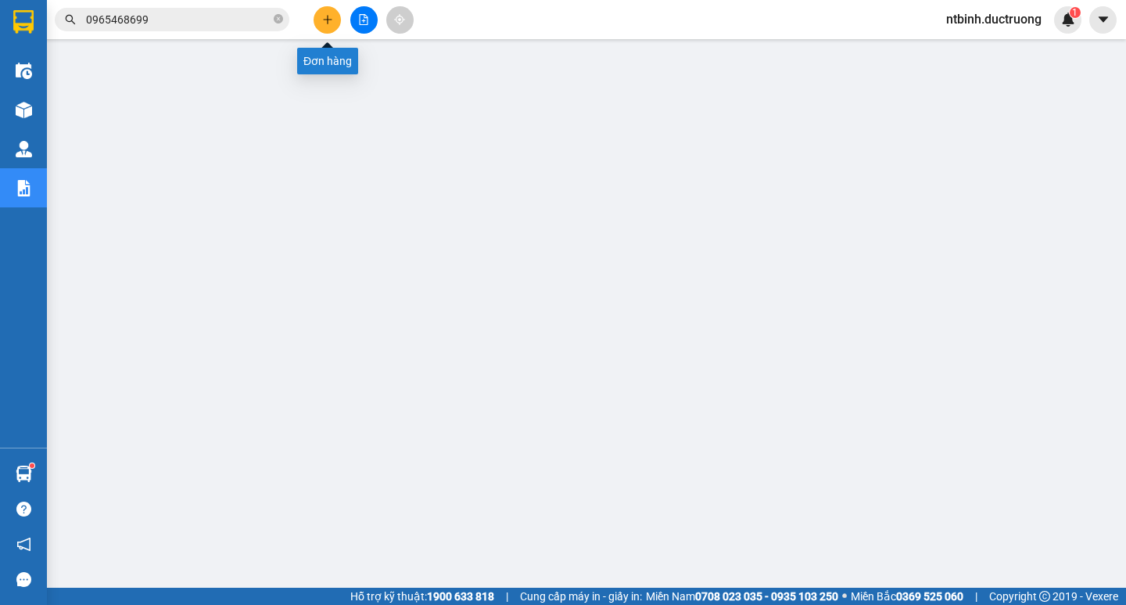
click at [331, 19] on icon "plus" at bounding box center [327, 19] width 11 height 11
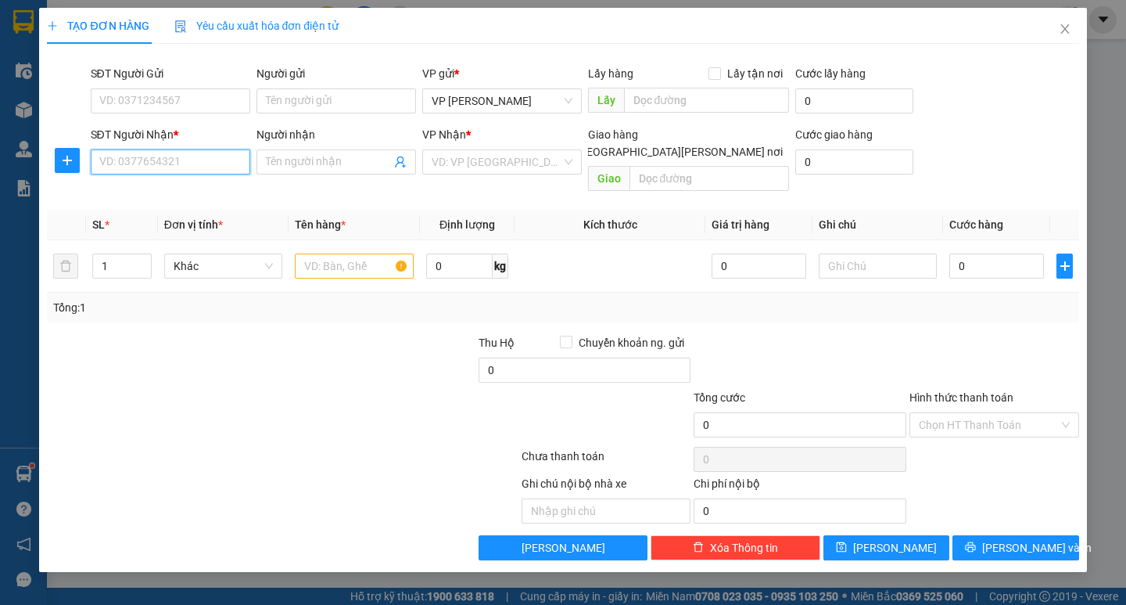
click at [167, 160] on input "SĐT Người Nhận *" at bounding box center [171, 161] width 160 height 25
click at [166, 194] on div "0355321248" at bounding box center [170, 193] width 141 height 17
type input "0"
type input "0963911180"
click at [363, 253] on input "text" at bounding box center [354, 265] width 118 height 25
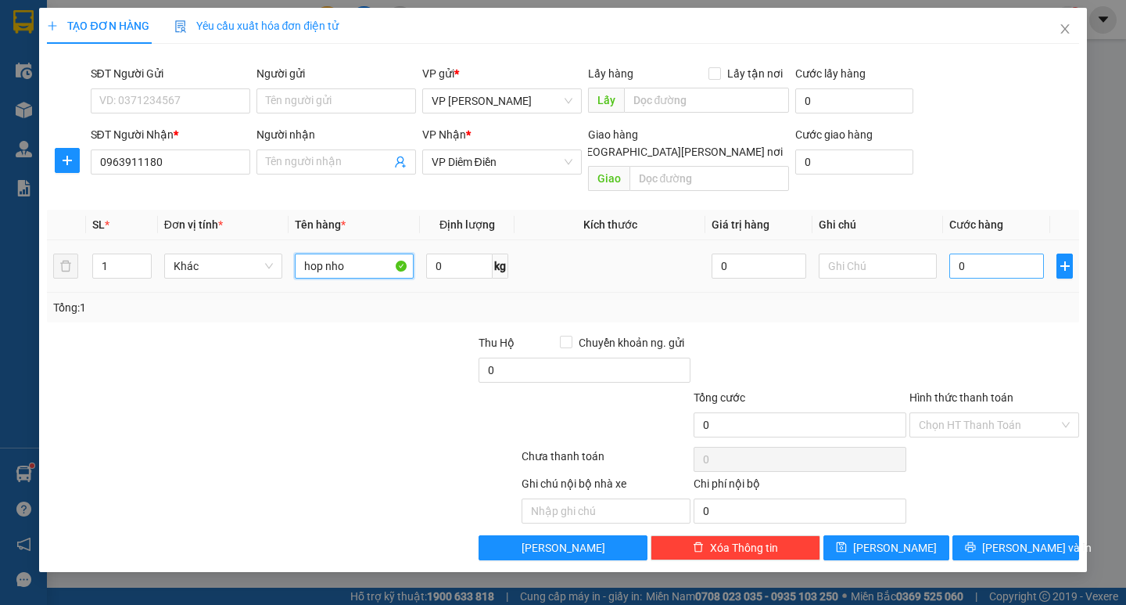
type input "hop nho"
click at [957, 253] on input "0" at bounding box center [997, 265] width 95 height 25
type input "4"
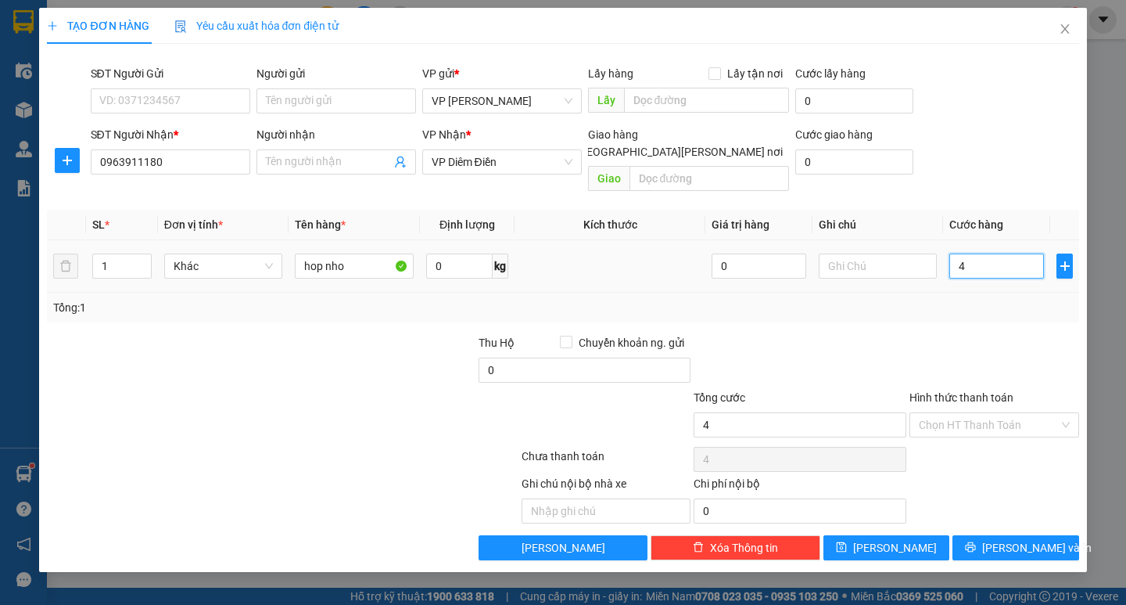
type input "40"
type input "40.000"
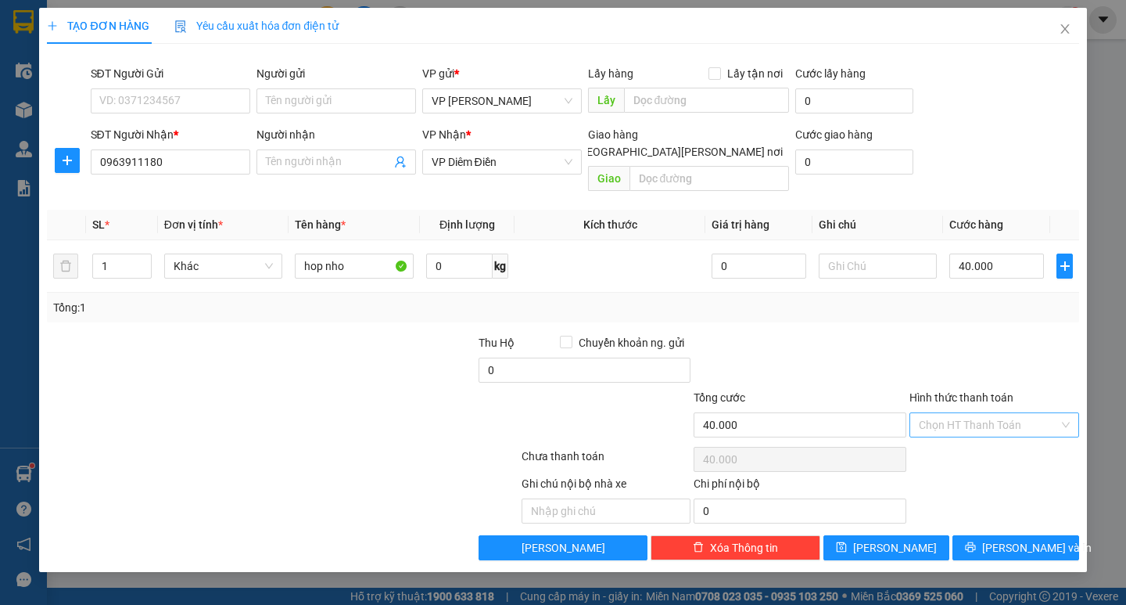
click at [1032, 413] on input "Hình thức thanh toán" at bounding box center [989, 424] width 140 height 23
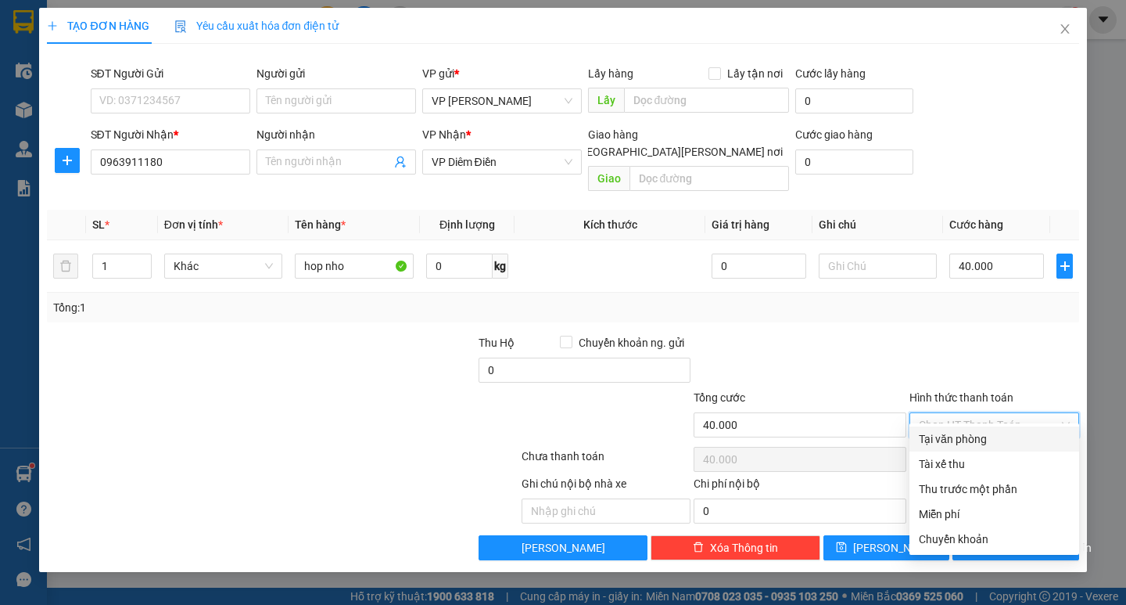
click at [964, 440] on div "Tại văn phòng" at bounding box center [994, 438] width 151 height 17
type input "0"
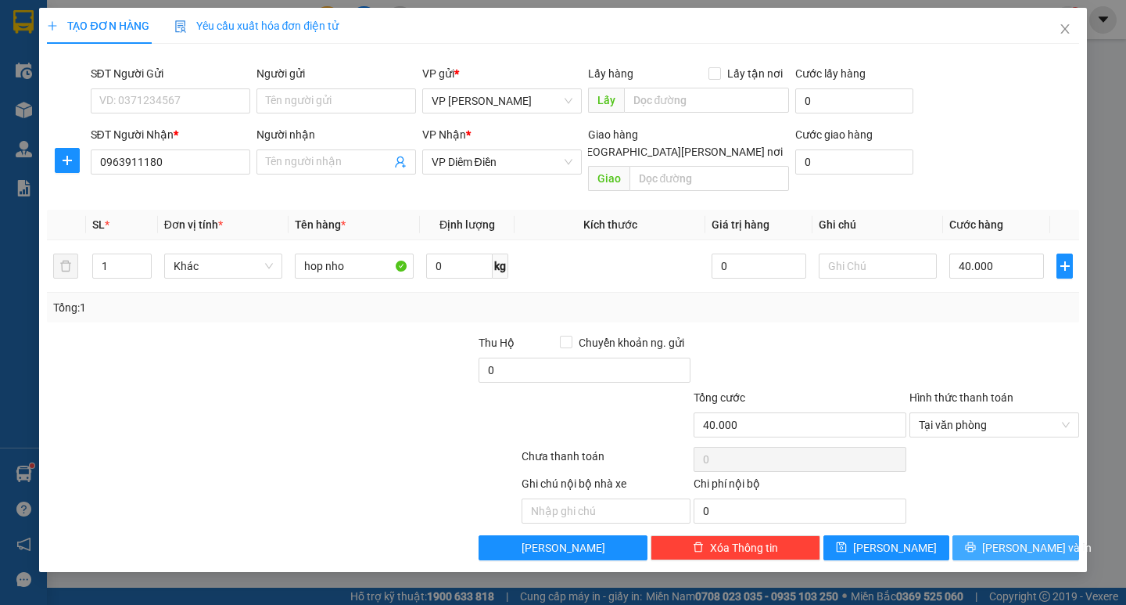
click at [976, 541] on icon "printer" at bounding box center [970, 546] width 11 height 11
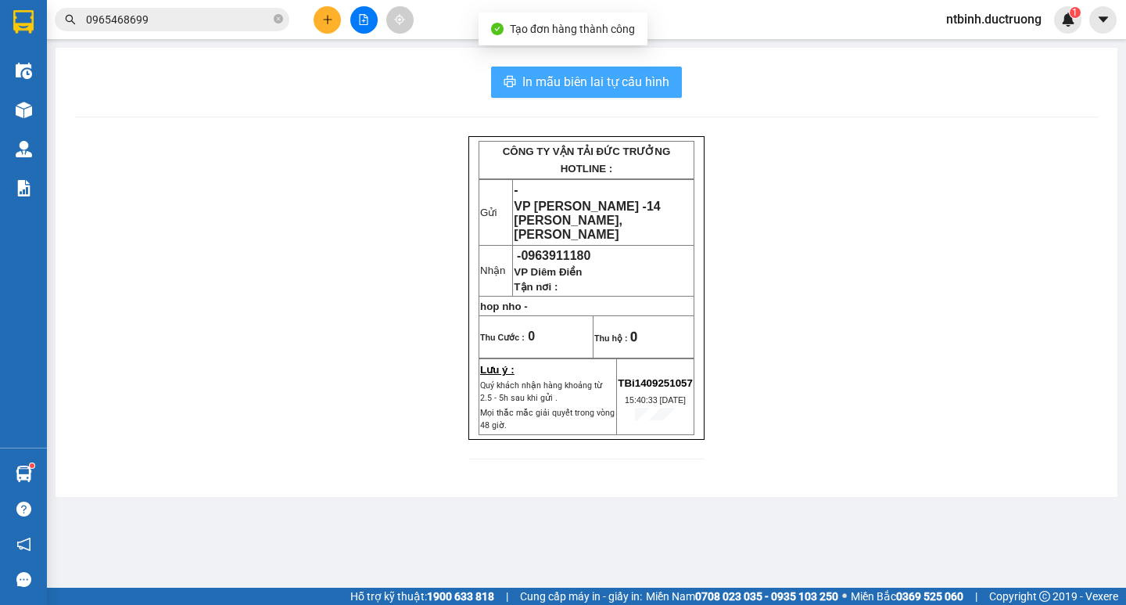
click at [568, 74] on span "In mẫu biên lai tự cấu hình" at bounding box center [595, 82] width 147 height 20
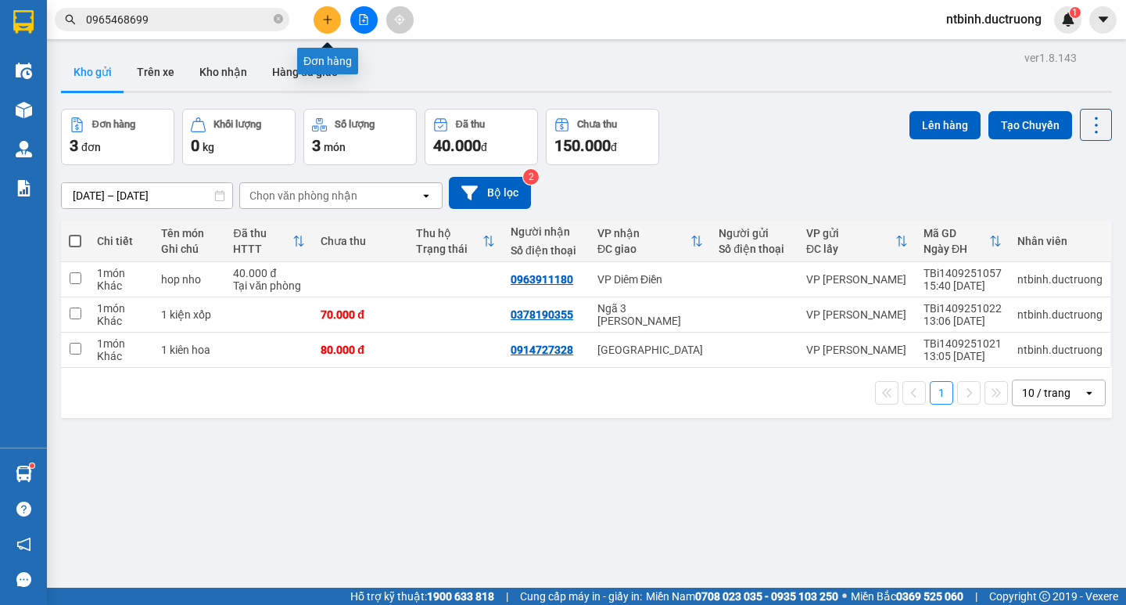
click at [323, 16] on icon "plus" at bounding box center [327, 19] width 11 height 11
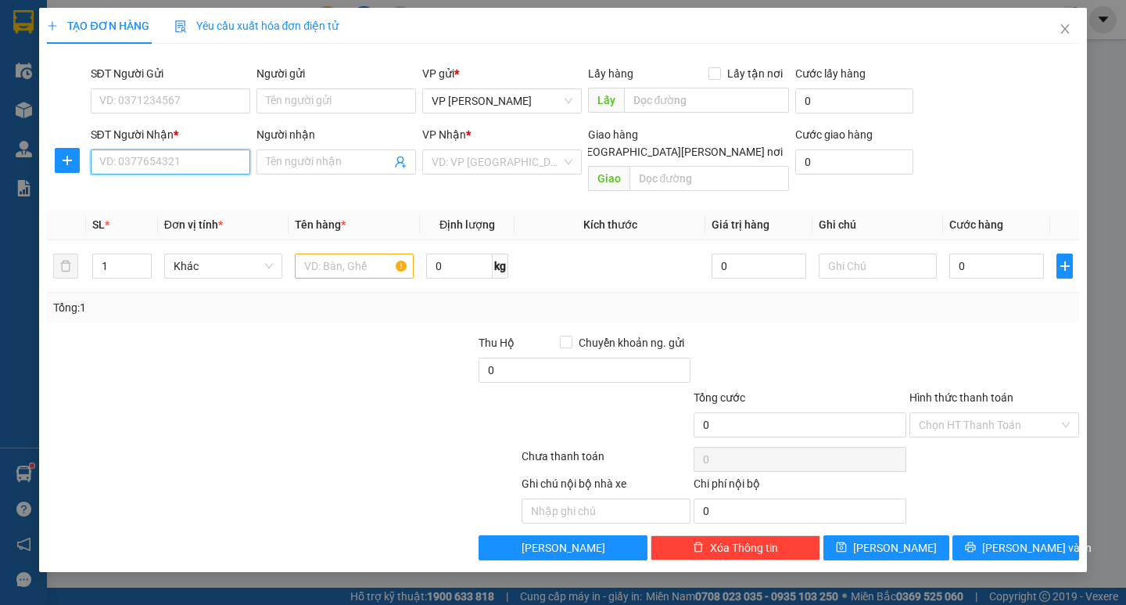
click at [200, 158] on input "SĐT Người Nhận *" at bounding box center [171, 161] width 160 height 25
click at [155, 156] on input "SĐT Người Nhận *" at bounding box center [171, 161] width 160 height 25
click at [142, 163] on input "SĐT Người Nhận *" at bounding box center [171, 161] width 160 height 25
click at [112, 163] on input "SĐT Người Nhận *" at bounding box center [171, 161] width 160 height 25
click at [123, 192] on div "0985280167" at bounding box center [170, 193] width 141 height 17
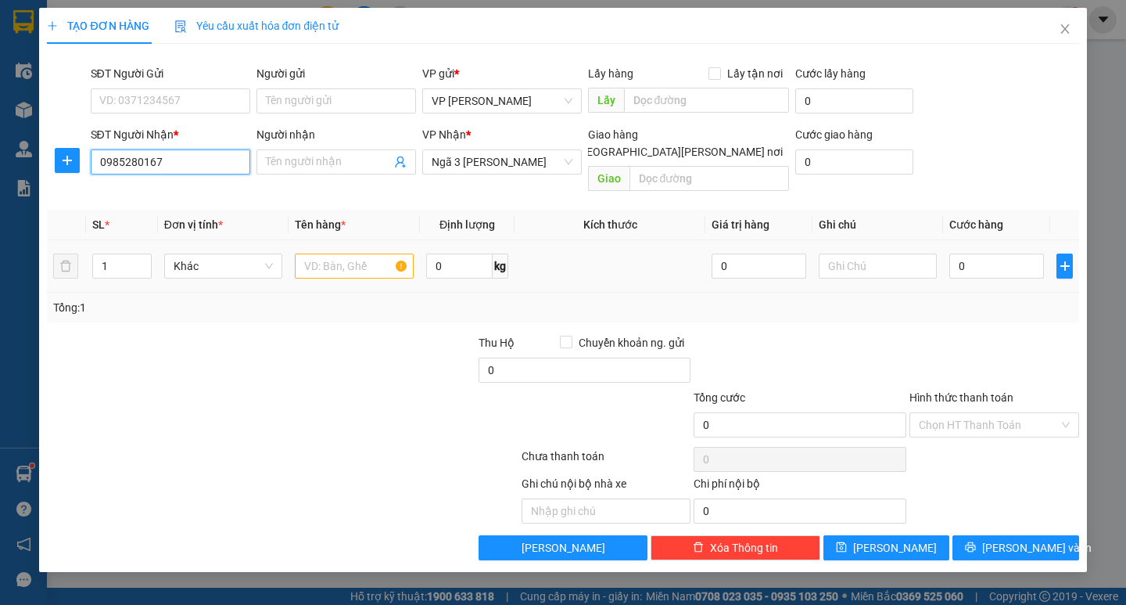
type input "0985280167"
click at [329, 254] on input "text" at bounding box center [354, 265] width 118 height 25
type input "xop"
click at [953, 253] on input "0" at bounding box center [997, 265] width 95 height 25
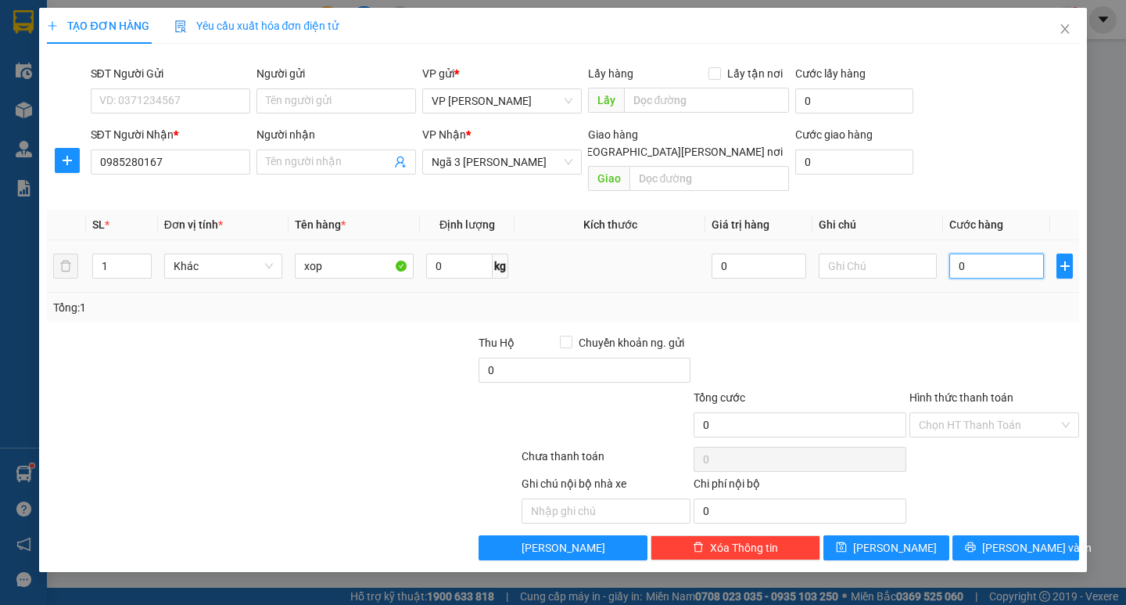
type input "5"
type input "50"
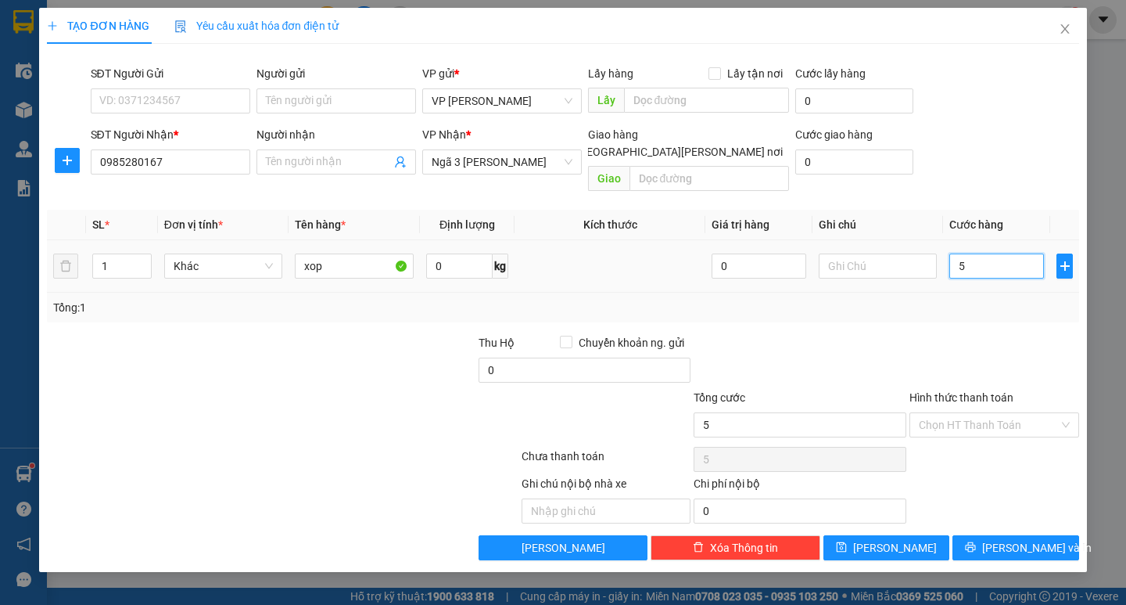
type input "50"
type input "50.000"
click at [1010, 539] on span "[PERSON_NAME] và In" at bounding box center [1037, 547] width 110 height 17
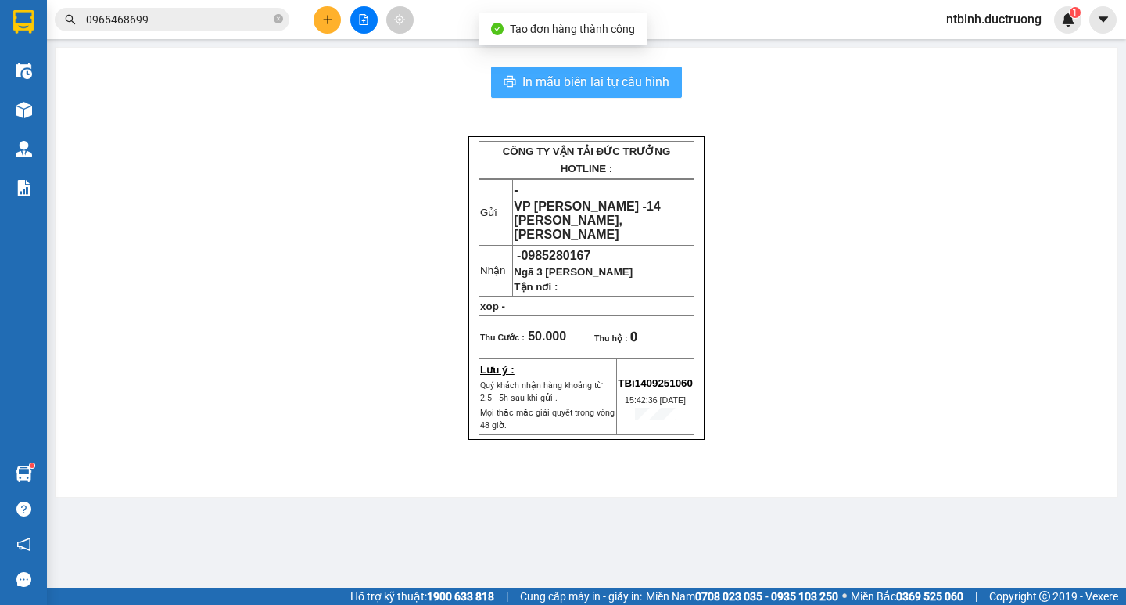
click at [572, 77] on span "In mẫu biên lai tự cấu hình" at bounding box center [595, 82] width 147 height 20
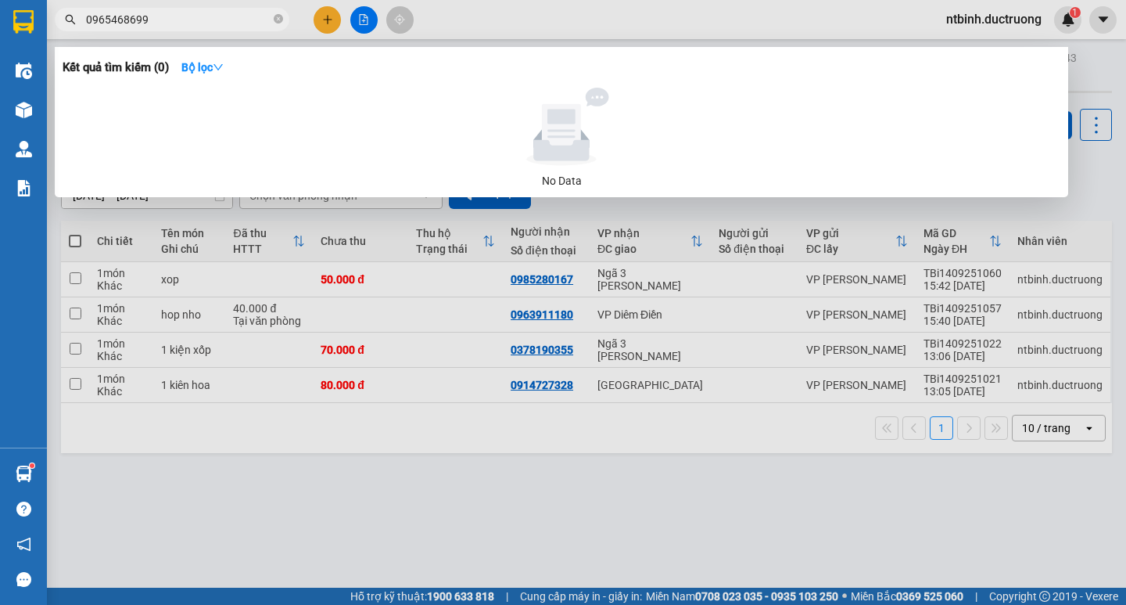
click at [163, 26] on input "0965468699" at bounding box center [178, 19] width 185 height 17
click at [153, 313] on div at bounding box center [563, 302] width 1126 height 605
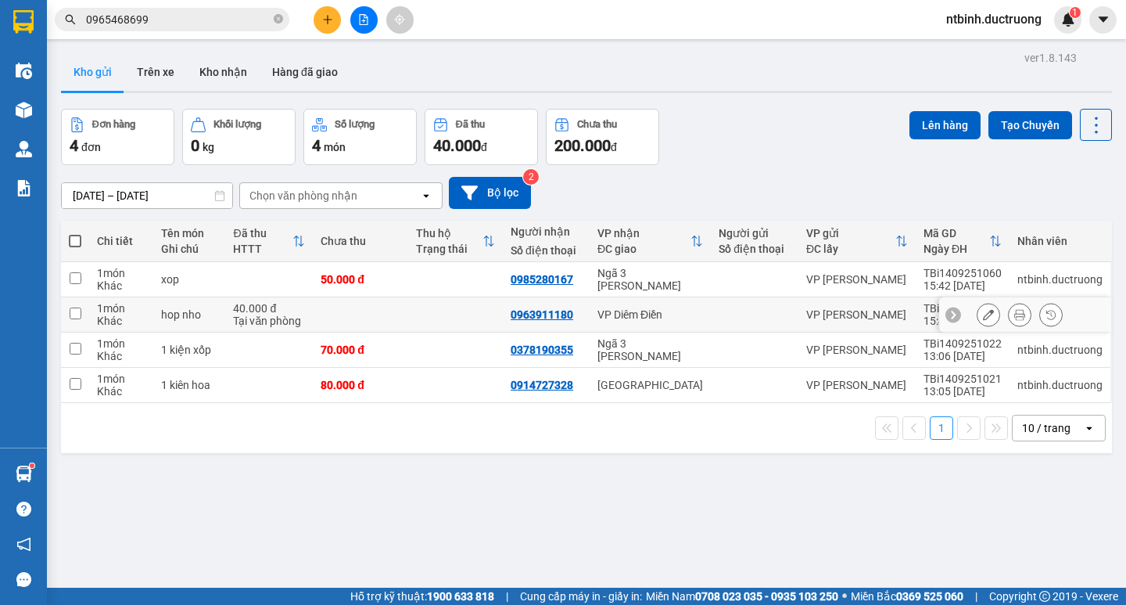
click at [153, 313] on td "hop nho" at bounding box center [189, 314] width 73 height 35
checkbox input "true"
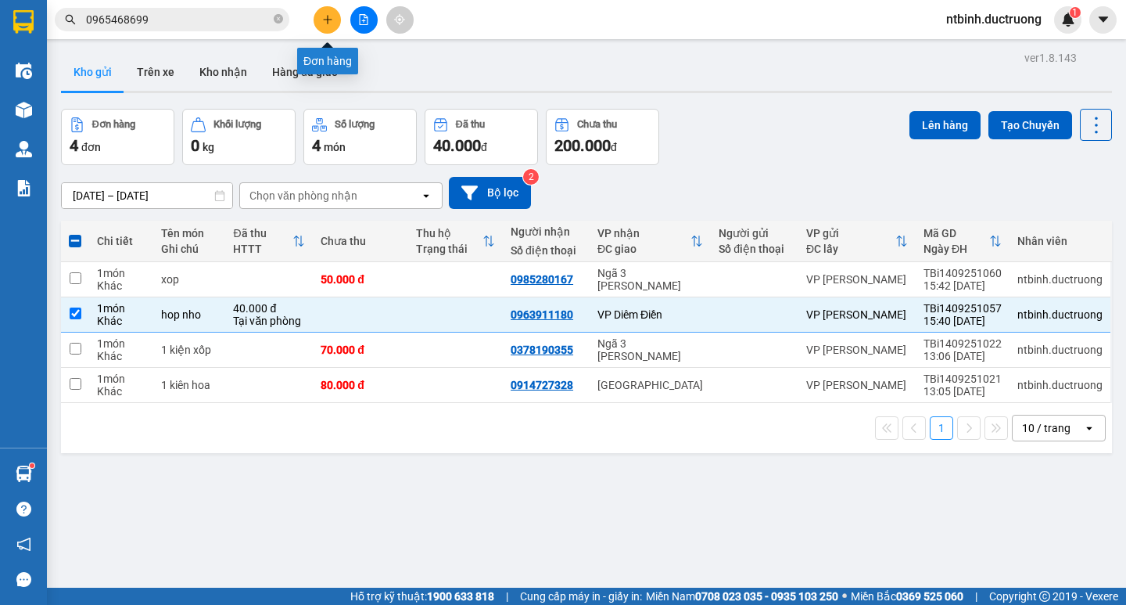
click at [333, 20] on button at bounding box center [327, 19] width 27 height 27
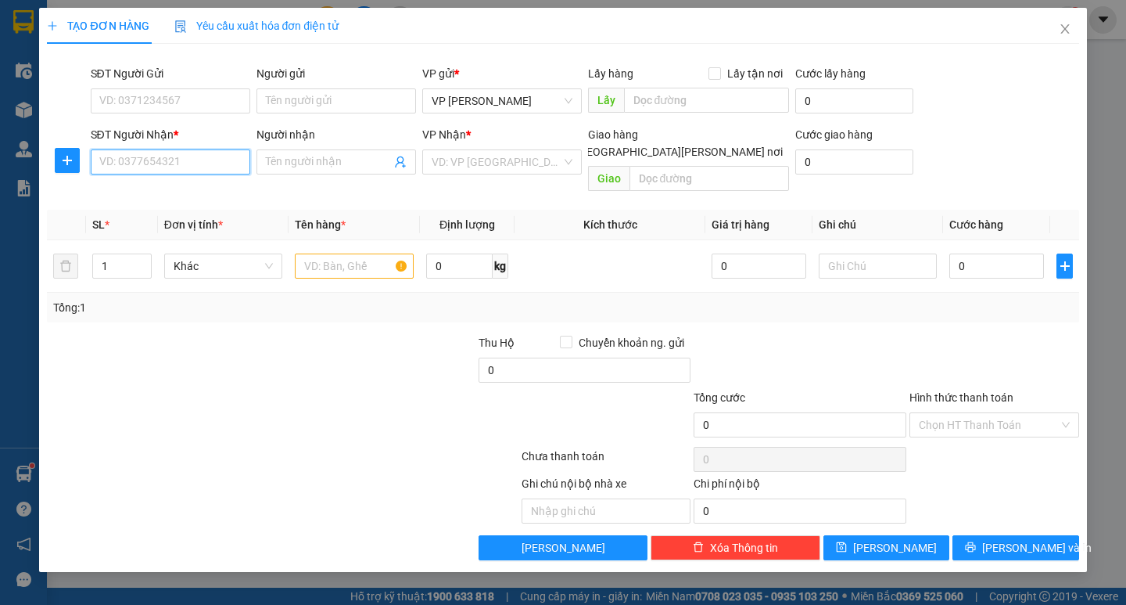
click at [214, 162] on input "SĐT Người Nhận *" at bounding box center [171, 161] width 160 height 25
click at [131, 191] on div "0333164096" at bounding box center [170, 193] width 141 height 17
type input "0333164096"
click at [358, 253] on input "text" at bounding box center [354, 265] width 118 height 25
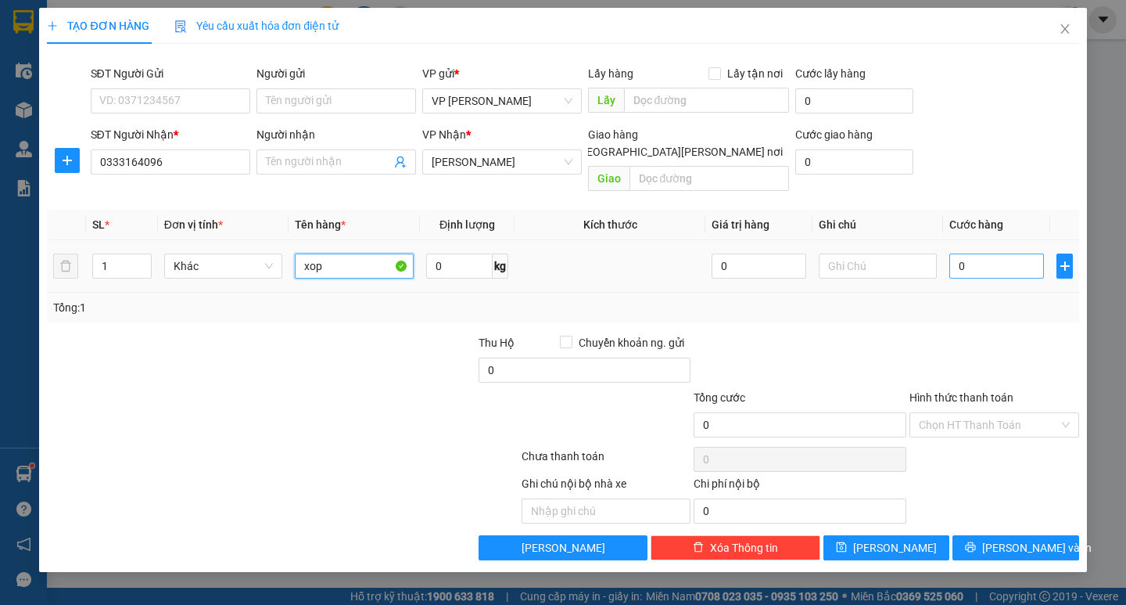
type input "xop"
click at [954, 253] on input "0" at bounding box center [997, 265] width 95 height 25
type input "50"
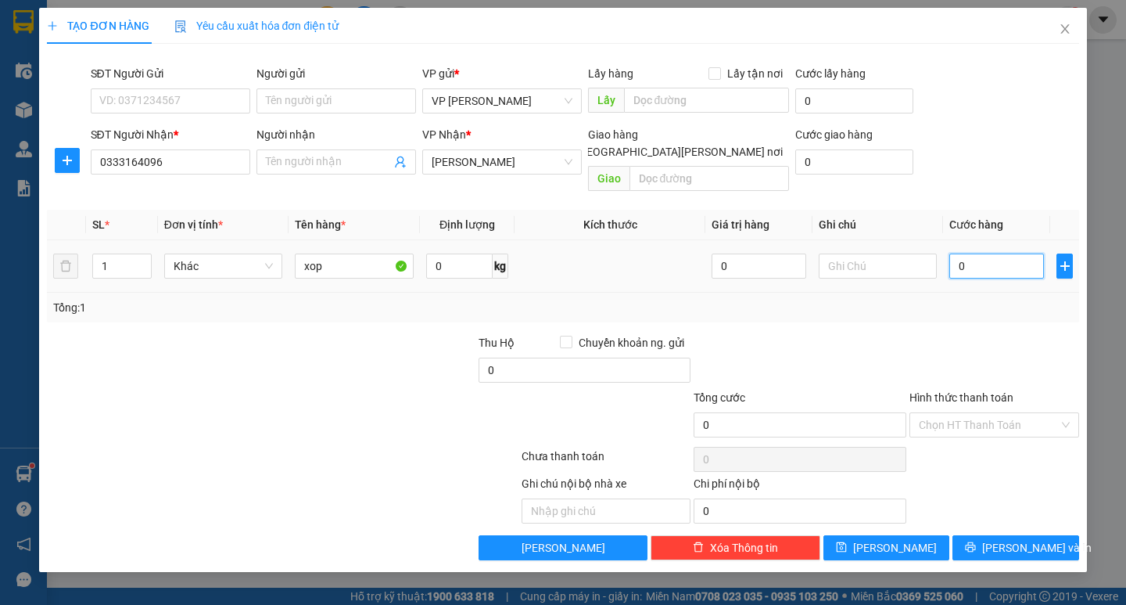
type input "50"
type input "50.000"
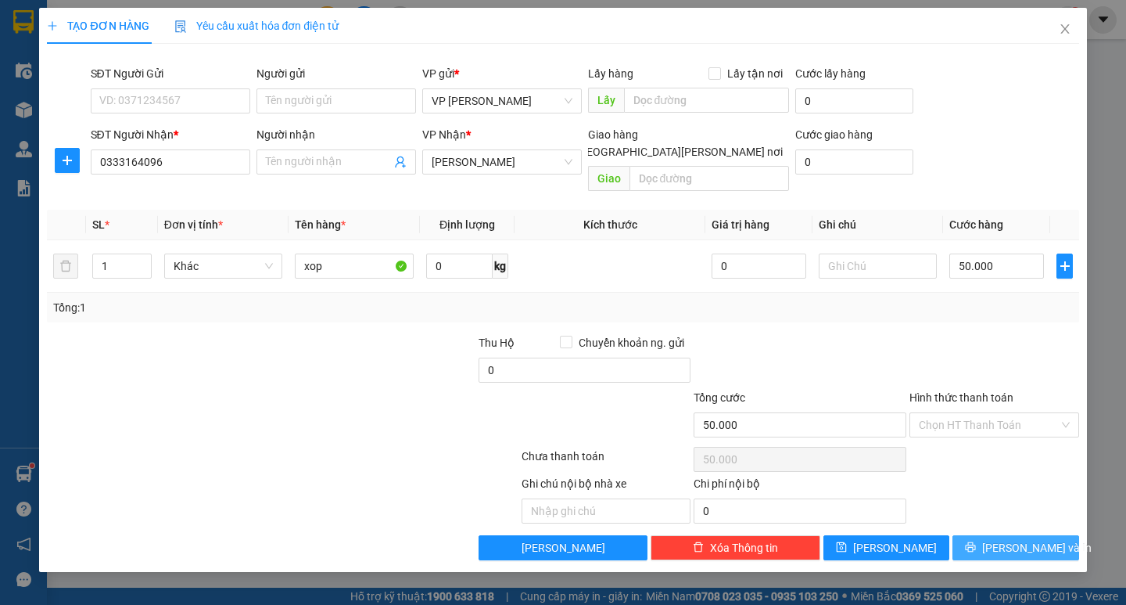
click at [1014, 539] on span "[PERSON_NAME] và In" at bounding box center [1037, 547] width 110 height 17
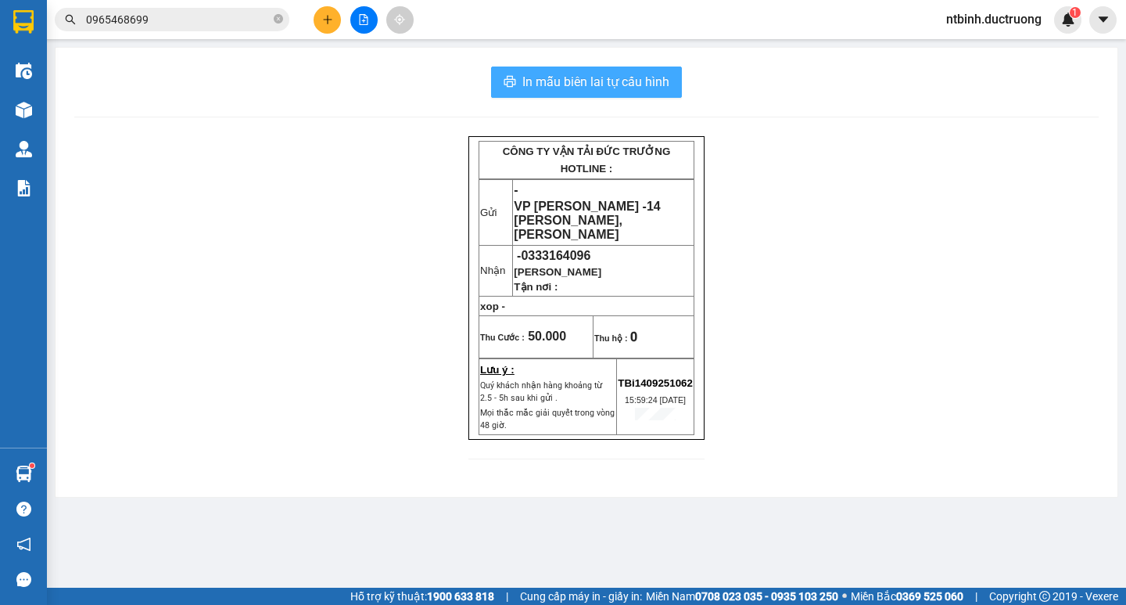
click at [576, 74] on span "In mẫu biên lai tự cấu hình" at bounding box center [595, 82] width 147 height 20
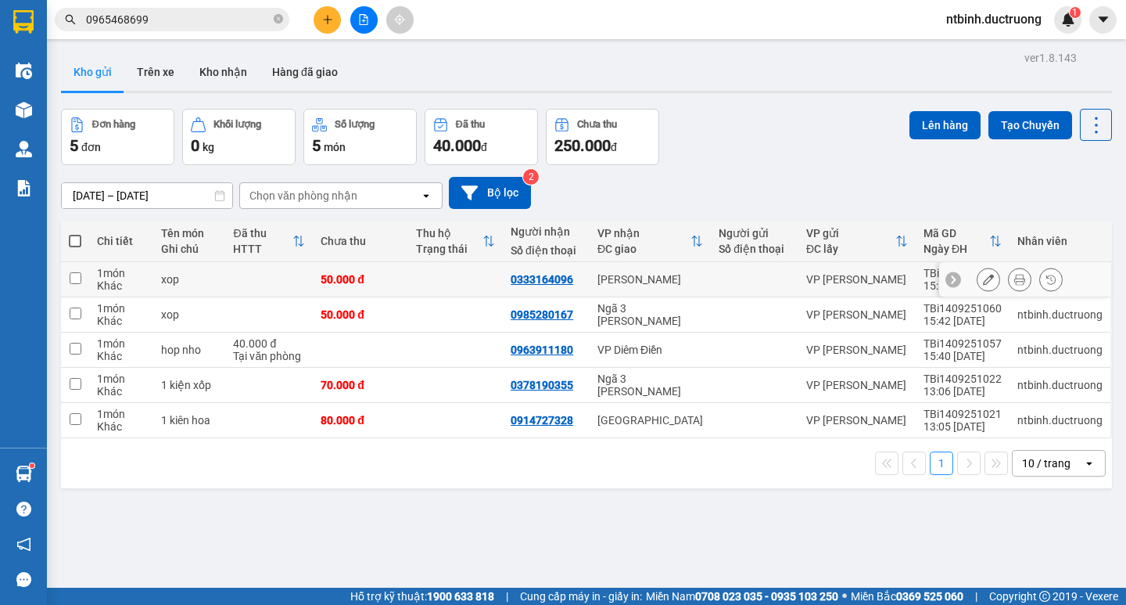
click at [79, 280] on input "checkbox" at bounding box center [76, 278] width 12 height 12
checkbox input "true"
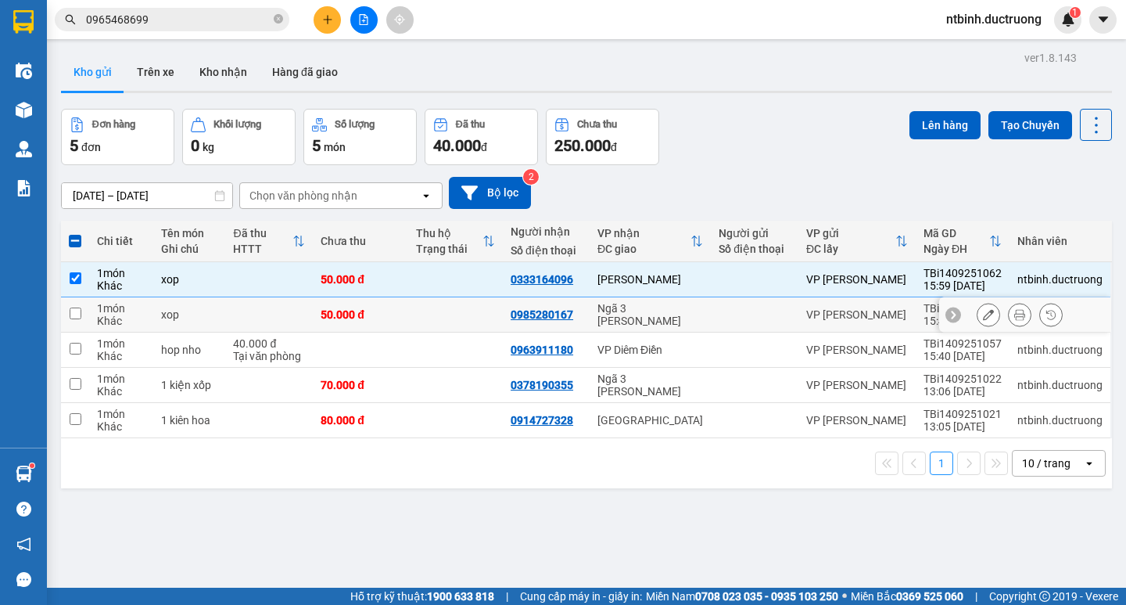
click at [75, 309] on input "checkbox" at bounding box center [76, 313] width 12 height 12
checkbox input "true"
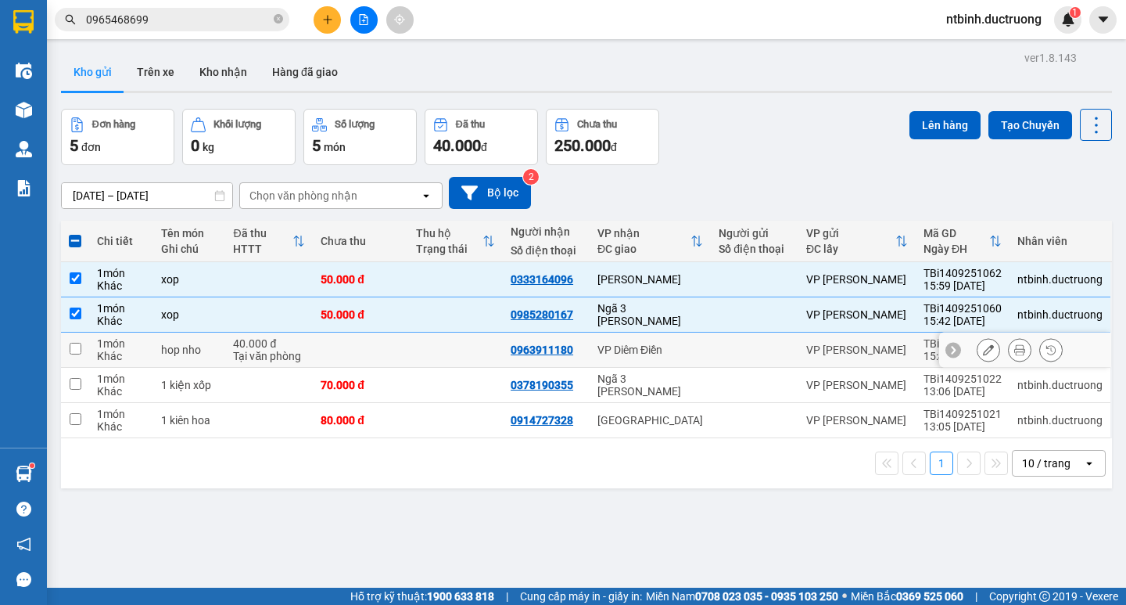
click at [71, 348] on input "checkbox" at bounding box center [76, 349] width 12 height 12
checkbox input "true"
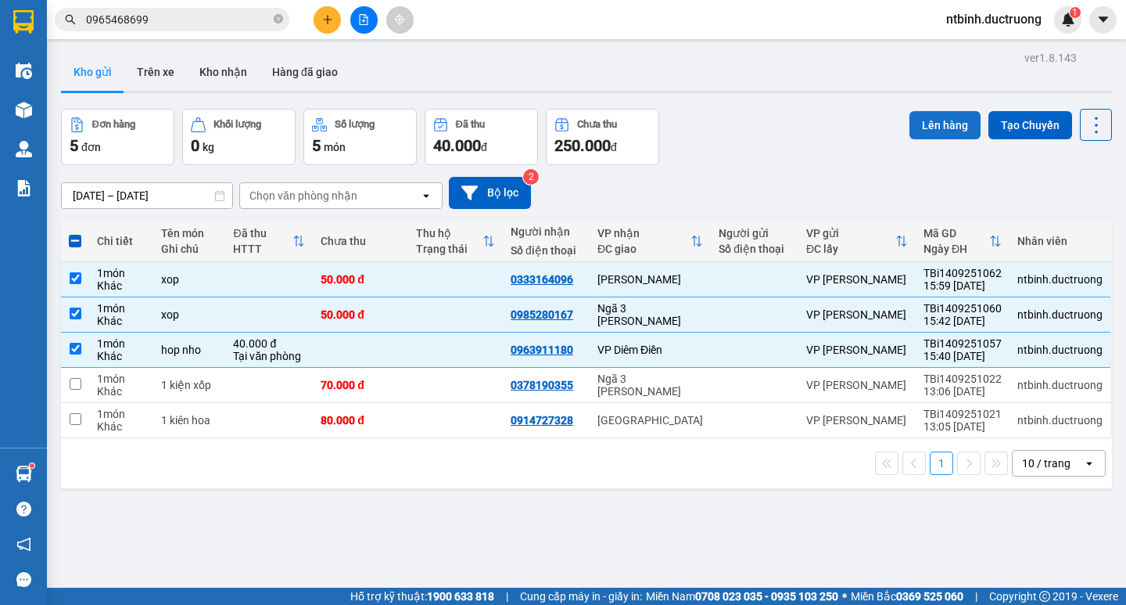
click at [926, 124] on button "Lên hàng" at bounding box center [945, 125] width 71 height 28
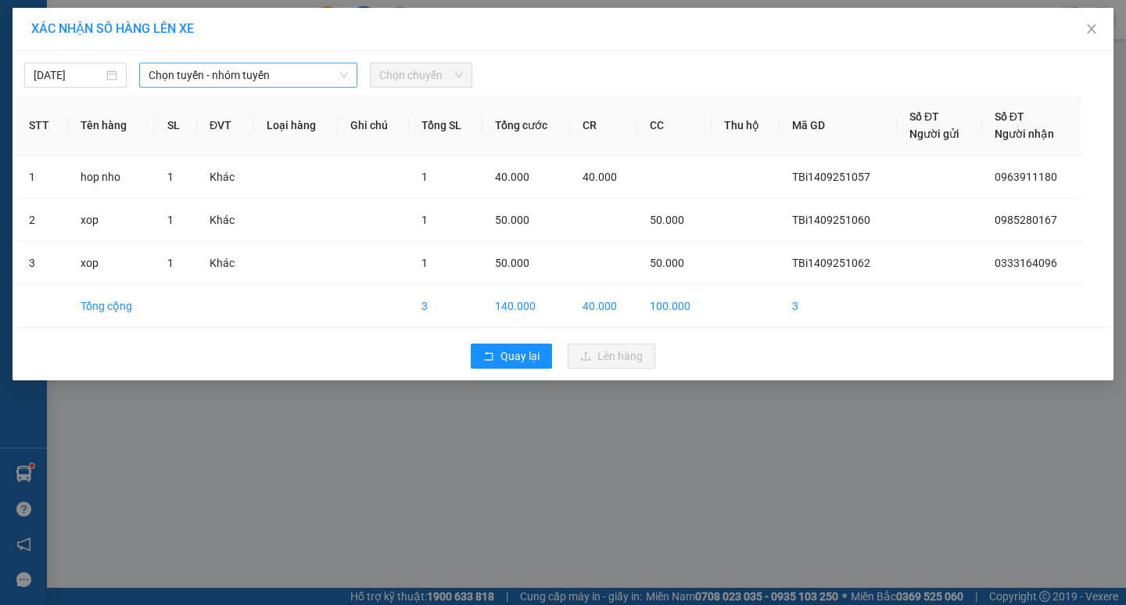
click at [340, 79] on icon "down" at bounding box center [343, 74] width 9 height 9
click at [344, 74] on icon "down" at bounding box center [343, 74] width 9 height 9
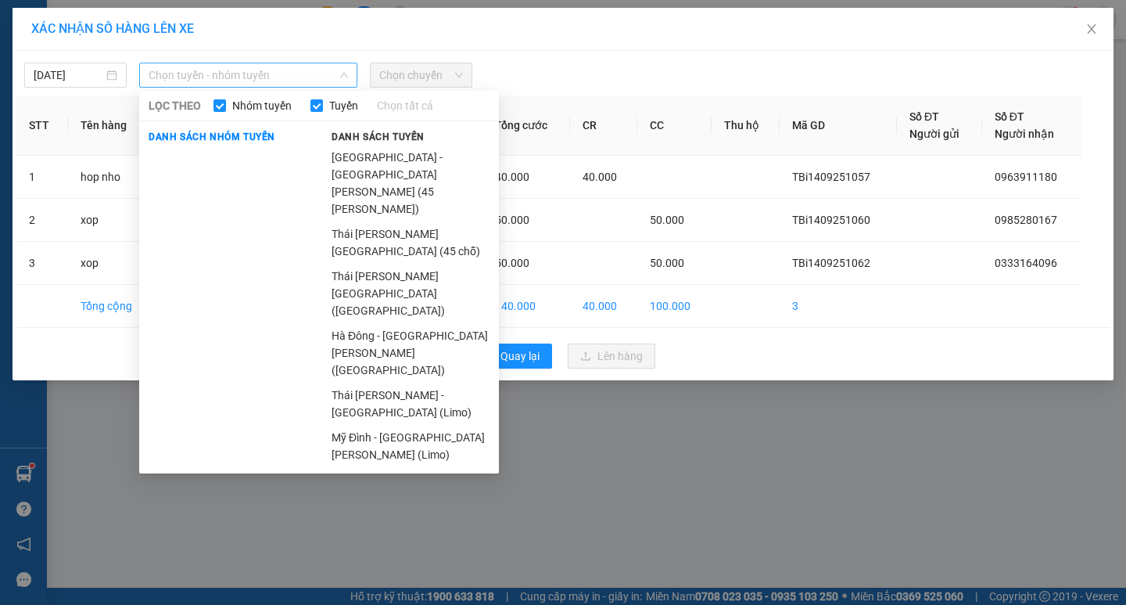
click at [228, 72] on span "Chọn tuyến - nhóm tuyến" at bounding box center [248, 74] width 199 height 23
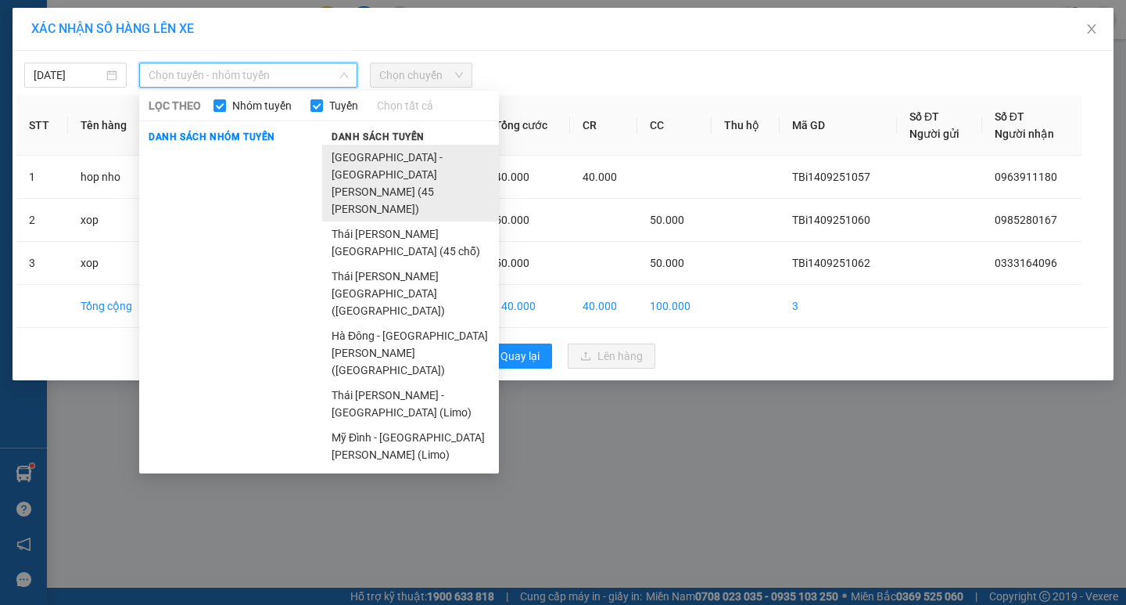
click at [434, 156] on li "[GEOGRAPHIC_DATA] - [GEOGRAPHIC_DATA][PERSON_NAME] (45 [PERSON_NAME])" at bounding box center [410, 183] width 177 height 77
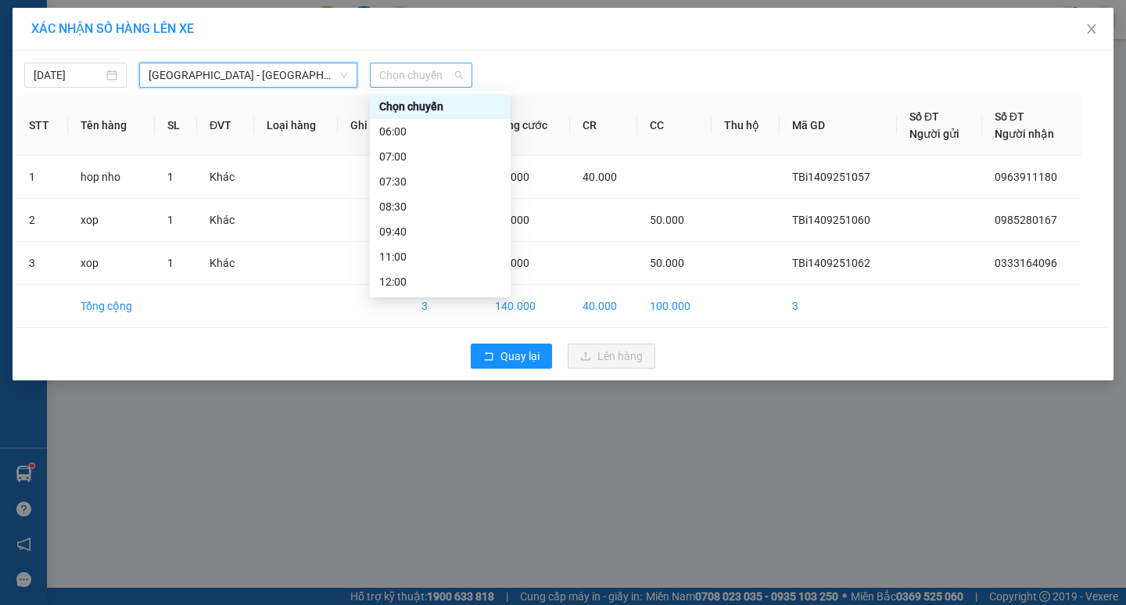
click at [454, 73] on span "Chọn chuyến" at bounding box center [421, 74] width 84 height 23
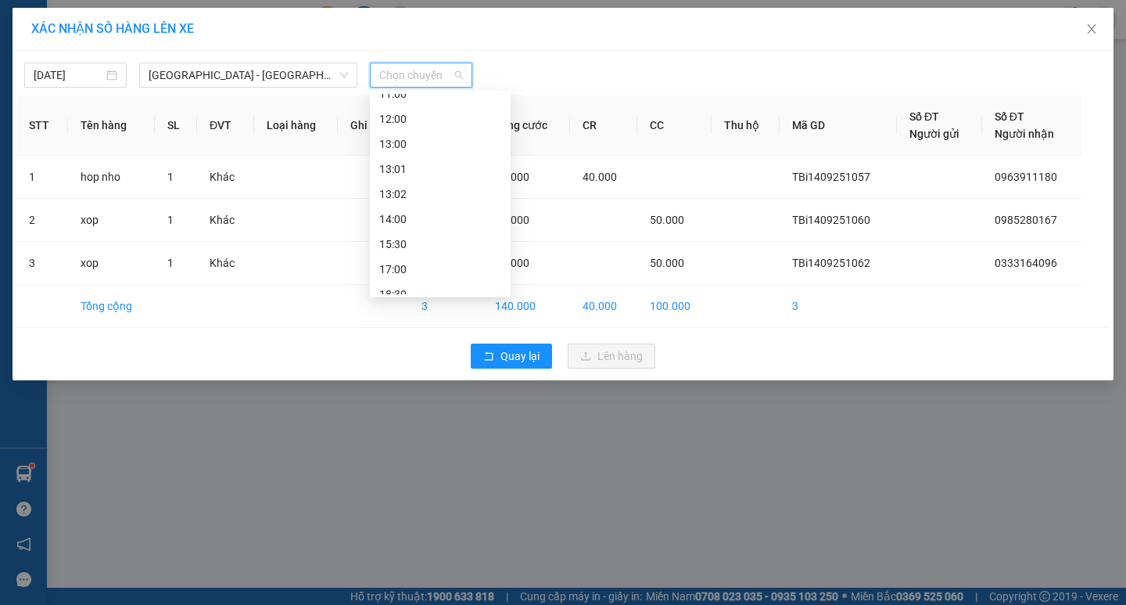
scroll to position [170, 0]
click at [390, 186] on div "13:02" at bounding box center [440, 186] width 122 height 17
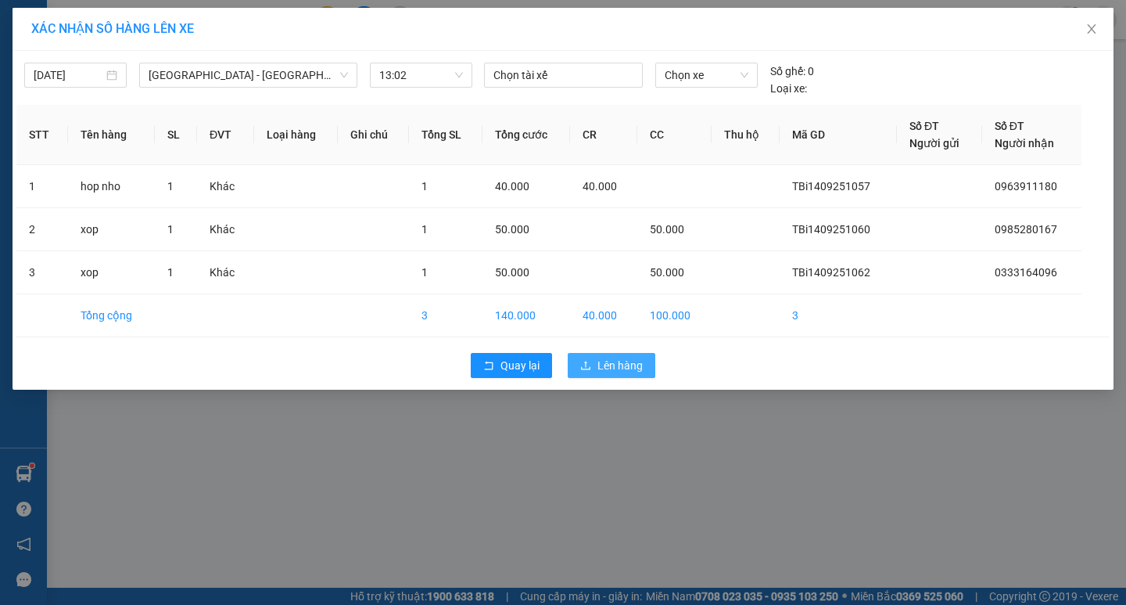
click at [623, 369] on span "Lên hàng" at bounding box center [620, 365] width 45 height 17
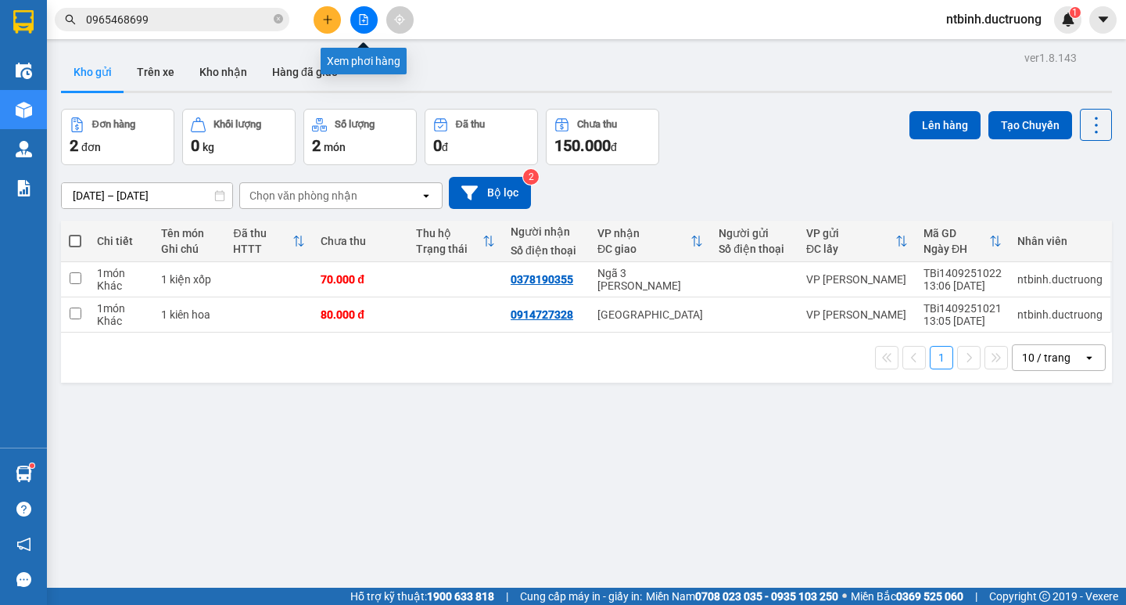
click at [366, 18] on icon "file-add" at bounding box center [364, 19] width 9 height 11
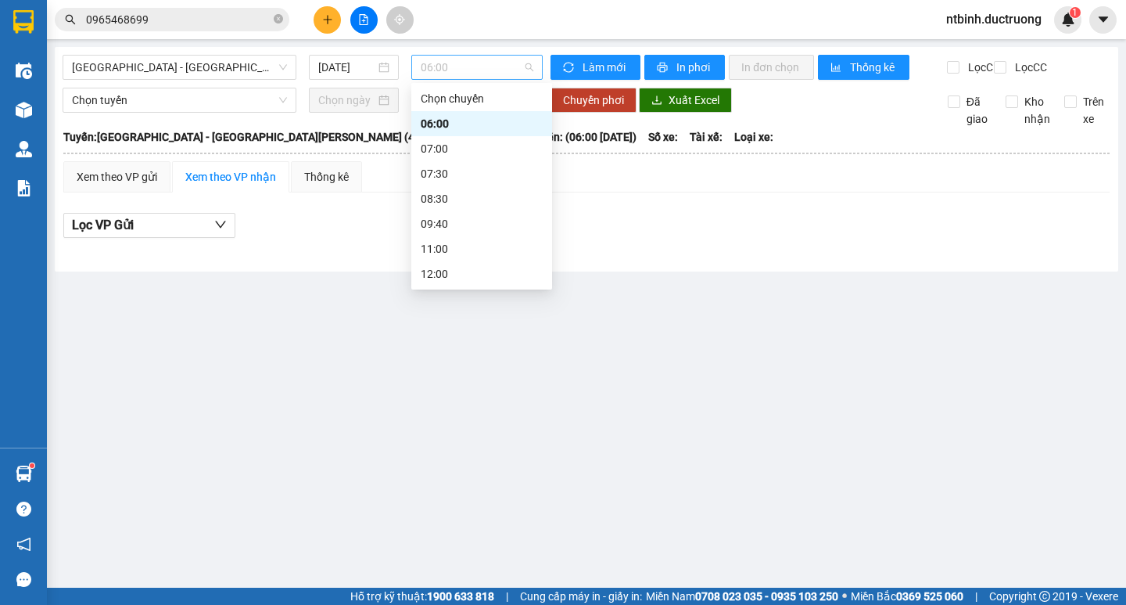
click at [490, 66] on span "06:00" at bounding box center [477, 67] width 113 height 23
click at [439, 221] on div "13:02" at bounding box center [482, 218] width 122 height 17
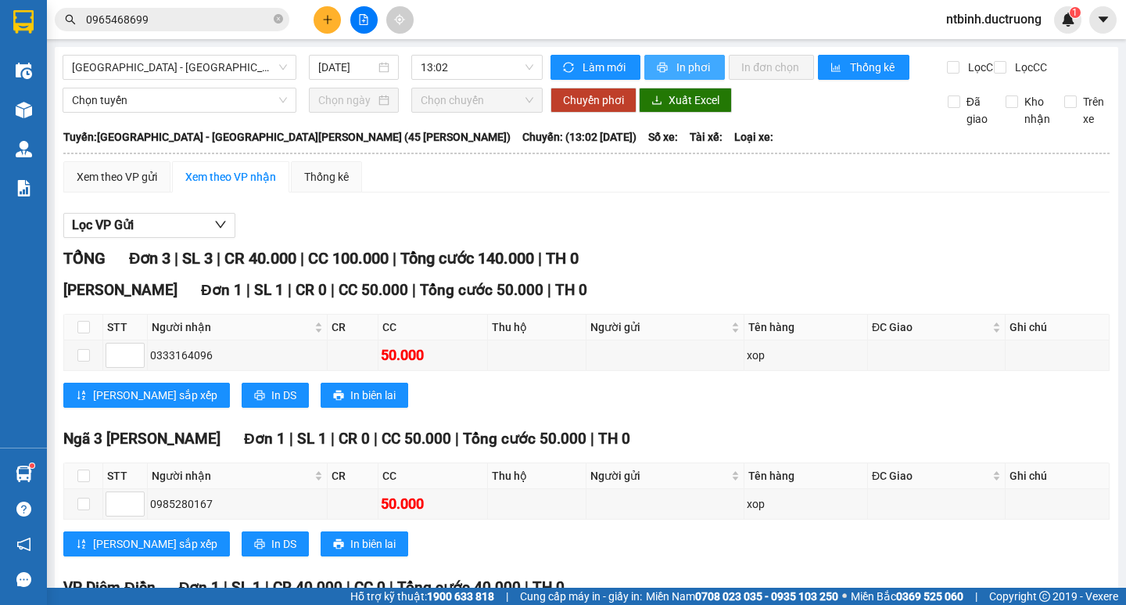
click at [690, 68] on span "In phơi" at bounding box center [695, 67] width 36 height 17
click at [837, 479] on th "Tên hàng" at bounding box center [807, 476] width 124 height 26
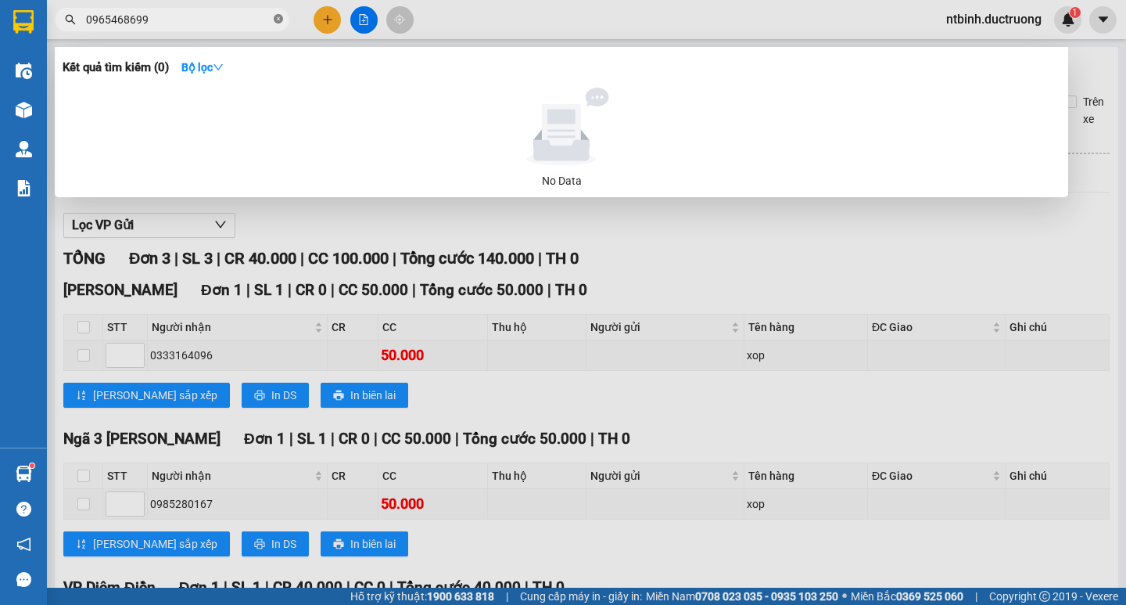
click at [276, 22] on icon "close-circle" at bounding box center [278, 18] width 9 height 9
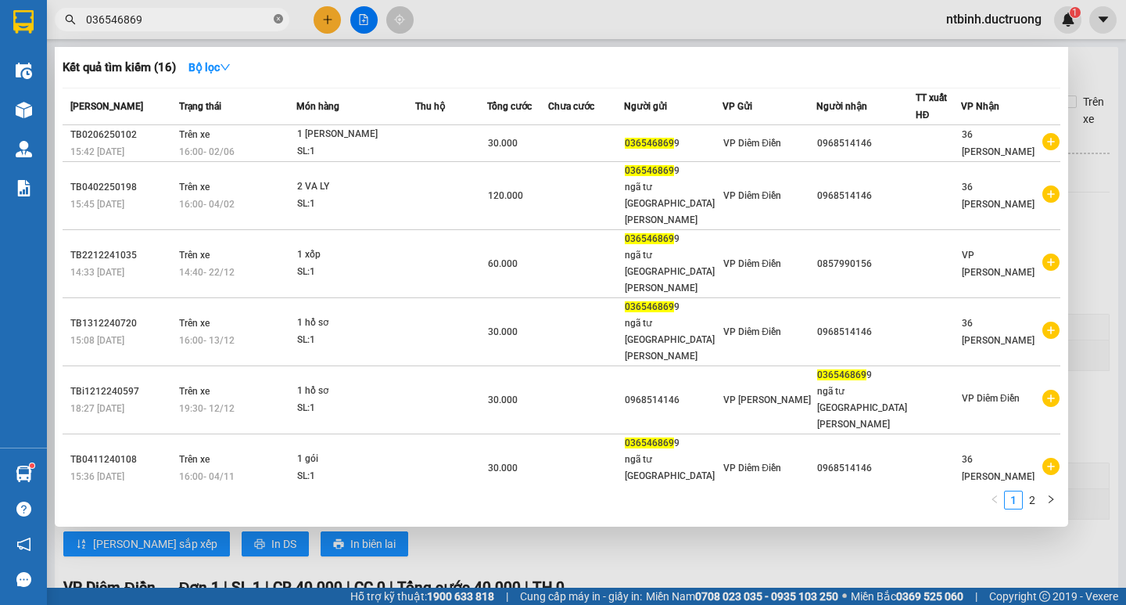
type input "0365468699"
click at [280, 18] on icon "close-circle" at bounding box center [278, 18] width 9 height 9
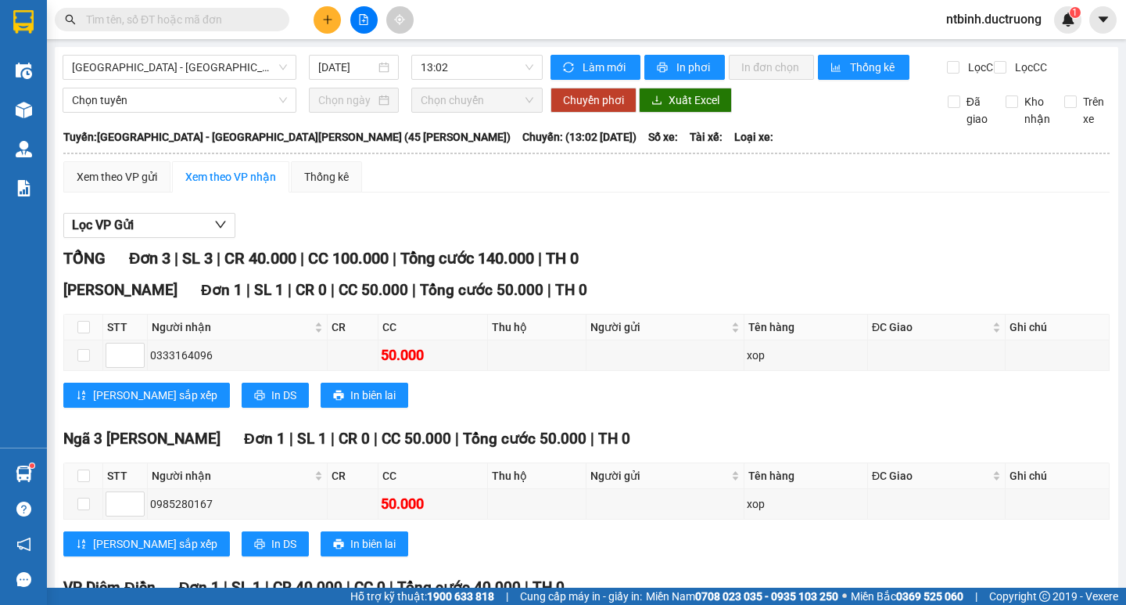
click at [220, 13] on input "text" at bounding box center [178, 19] width 185 height 17
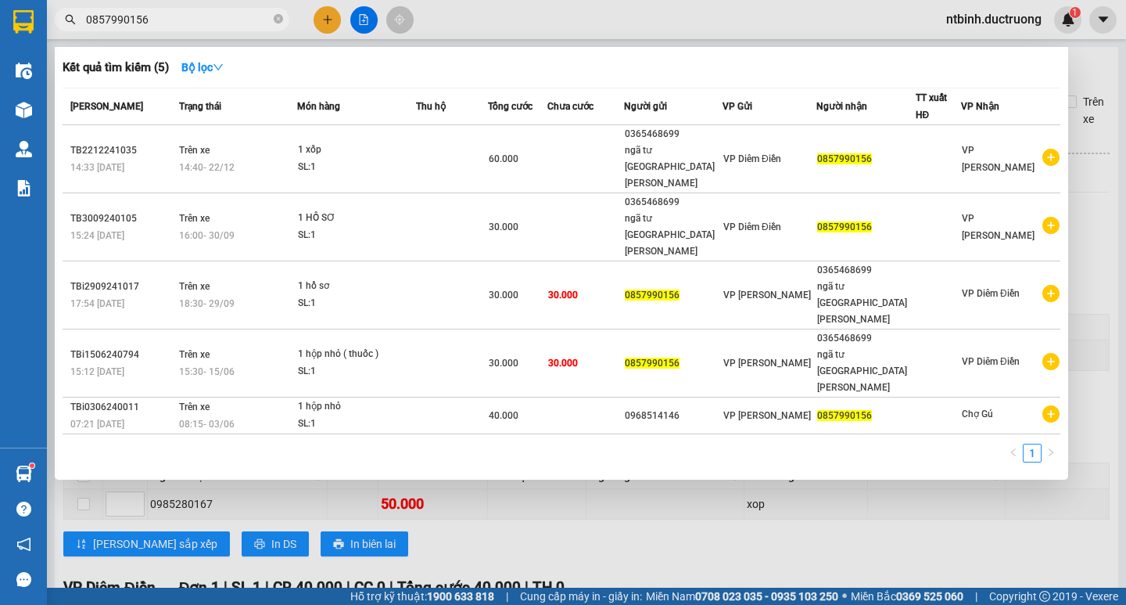
type input "0857990156"
